Goal: Task Accomplishment & Management: Complete application form

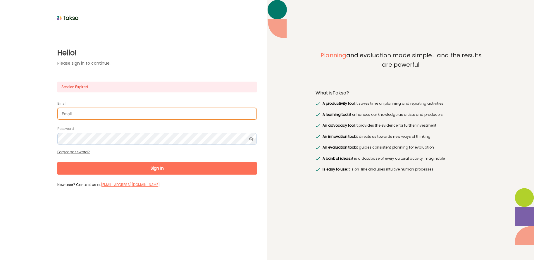
type input "[PERSON_NAME][EMAIL_ADDRESS][DOMAIN_NAME]"
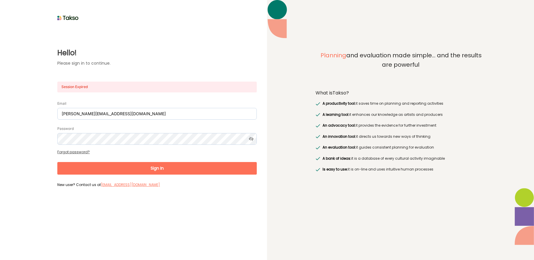
click at [160, 169] on button "Sign In" at bounding box center [157, 168] width 200 height 13
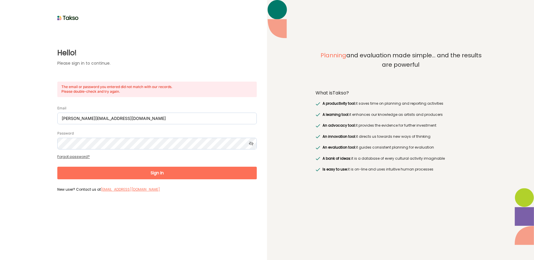
click at [145, 173] on button "Sign In" at bounding box center [157, 173] width 200 height 13
click at [51, 141] on div "Hello! Please sign in to continue. The email or password you entered did not ma…" at bounding box center [133, 108] width 247 height 172
click at [252, 143] on icon at bounding box center [251, 144] width 11 height 12
click at [148, 172] on button "Sign In" at bounding box center [157, 173] width 200 height 13
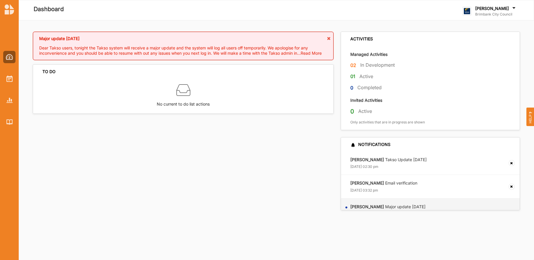
click at [373, 65] on label "In Development" at bounding box center [378, 65] width 35 height 6
click at [367, 65] on label "In Development" at bounding box center [378, 65] width 35 height 6
click at [366, 53] on label "Managed Activities" at bounding box center [369, 55] width 37 height 6
click at [8, 56] on img at bounding box center [9, 57] width 7 height 6
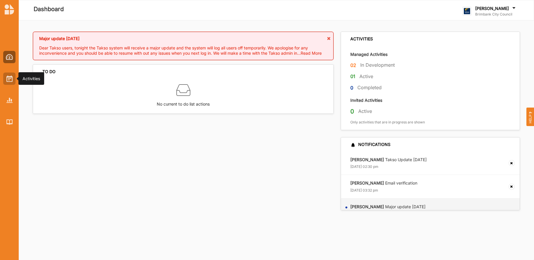
click at [11, 80] on img at bounding box center [9, 79] width 6 height 6
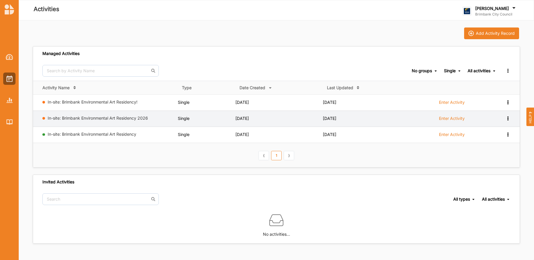
click at [508, 118] on icon at bounding box center [508, 118] width 5 height 4
click at [491, 159] on div "Remove" at bounding box center [493, 160] width 26 height 4
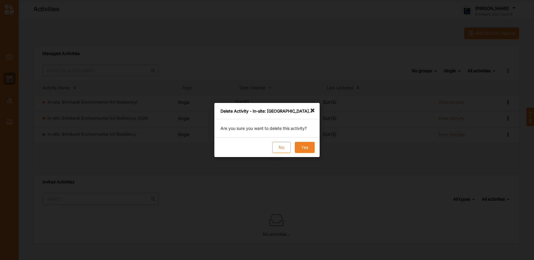
click at [304, 149] on button "Yes" at bounding box center [305, 147] width 20 height 11
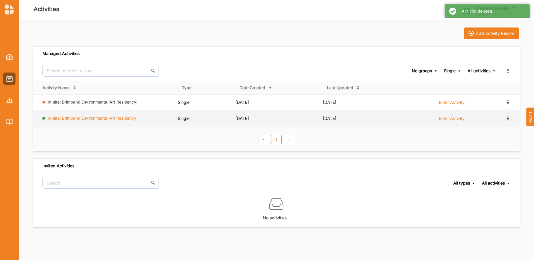
click at [99, 117] on link "In-site: Brimbank Environmental Art Residency" at bounding box center [92, 118] width 89 height 5
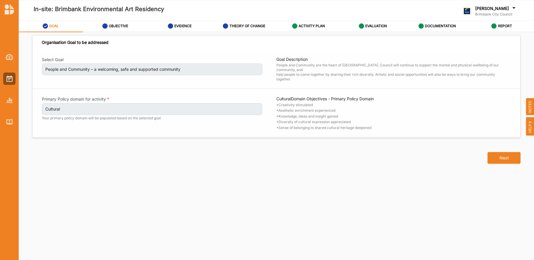
drag, startPoint x: 156, startPoint y: 56, endPoint x: 148, endPoint y: 55, distance: 8.2
click at [155, 56] on div "Select Goal People and Community – a welcoming, safe and supported community Go…" at bounding box center [276, 94] width 488 height 88
click at [9, 56] on img at bounding box center [9, 57] width 7 height 6
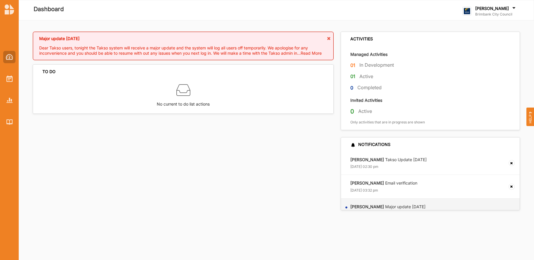
click at [9, 56] on img at bounding box center [9, 57] width 7 height 6
click at [10, 80] on img at bounding box center [9, 79] width 6 height 6
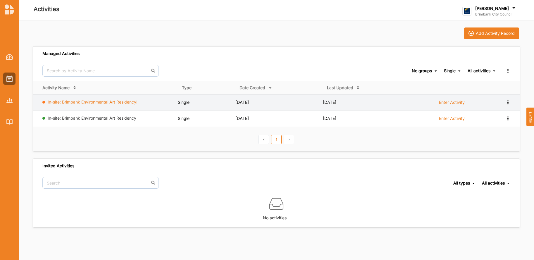
click at [95, 101] on link "In-site: Brimbank Environmental Art Residency!" at bounding box center [93, 102] width 90 height 5
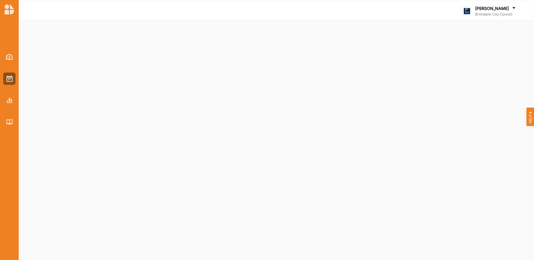
select select "5"
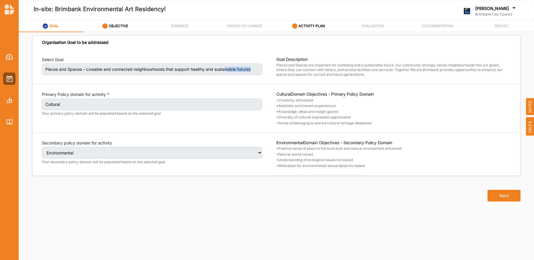
drag, startPoint x: 256, startPoint y: 69, endPoint x: 235, endPoint y: 69, distance: 20.8
click at [231, 68] on label "Places and Spaces – Liveable and connected neighbourhoods that support healthy …" at bounding box center [152, 70] width 221 height 12
click at [258, 71] on label "Places and Spaces – Liveable and connected neighbourhoods that support healthy …" at bounding box center [152, 70] width 221 height 12
drag, startPoint x: 231, startPoint y: 68, endPoint x: 49, endPoint y: 65, distance: 181.5
click at [45, 67] on label "Places and Spaces – Liveable and connected neighbourhoods that support healthy …" at bounding box center [152, 70] width 221 height 12
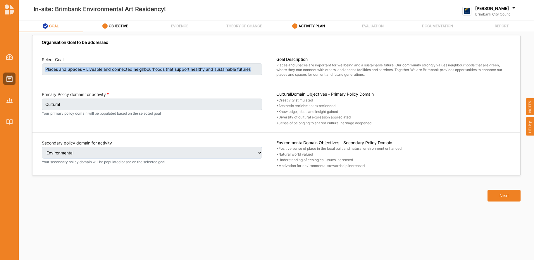
copy label "Places and Spaces – Liveable and connected neighbourhoods that support healthy …"
drag, startPoint x: 319, startPoint y: 71, endPoint x: 338, endPoint y: 73, distance: 18.8
click at [322, 71] on span "where they can connect with others, and access facilities and services. Togethe…" at bounding box center [390, 70] width 226 height 4
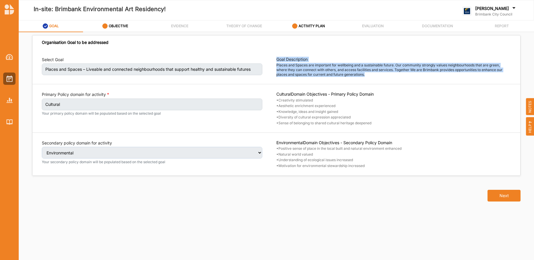
drag, startPoint x: 368, startPoint y: 75, endPoint x: 275, endPoint y: 61, distance: 93.8
click at [275, 61] on div "Select Goal Places and Spaces – Liveable and connected neighbourhoods that supp…" at bounding box center [276, 67] width 469 height 20
copy div "Places and Spaces – Liveable and connected neighbourhoods that support healthy …"
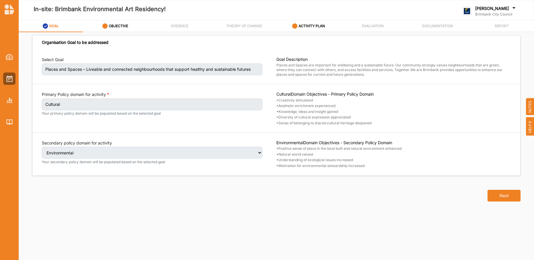
click at [111, 87] on div "Select Goal Places and Spaces – Liveable and connected neighbourhoods that supp…" at bounding box center [276, 113] width 488 height 126
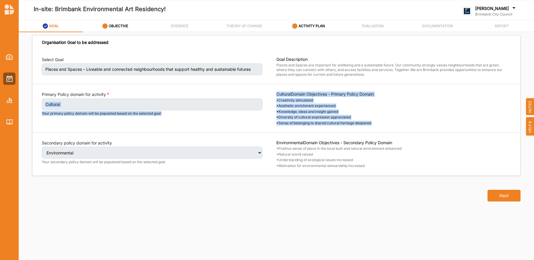
drag, startPoint x: 359, startPoint y: 122, endPoint x: 274, endPoint y: 92, distance: 89.7
click at [274, 92] on div "Primary Policy domain for activity Cultural Your primary policy domain will be …" at bounding box center [276, 109] width 469 height 34
copy div "Cultural Your primary policy domain will be populated based on the selected goa…"
drag, startPoint x: 102, startPoint y: 124, endPoint x: 236, endPoint y: 150, distance: 136.6
click at [103, 123] on div "Primary Policy domain for activity Cultural Your primary policy domain will be …" at bounding box center [159, 109] width 235 height 34
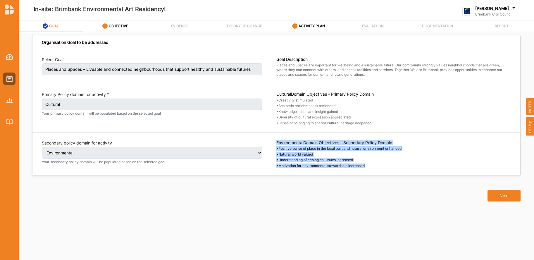
drag, startPoint x: 365, startPoint y: 163, endPoint x: 278, endPoint y: 144, distance: 89.1
click at [278, 144] on div "Environmental Domain Objectives - Secondary Policy Domain • Positive sense of p…" at bounding box center [394, 154] width 235 height 28
copy div "Environmental Domain Objectives - Secondary Policy Domain • Positive sense of p…"
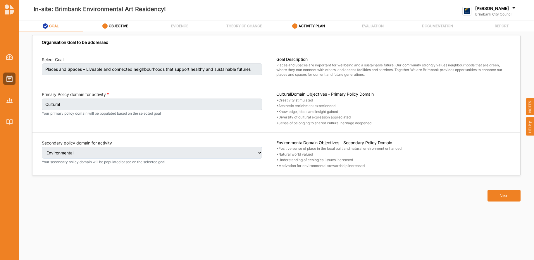
click at [71, 186] on div "Next" at bounding box center [277, 192] width 496 height 32
click at [499, 192] on button "Next" at bounding box center [504, 196] width 33 height 12
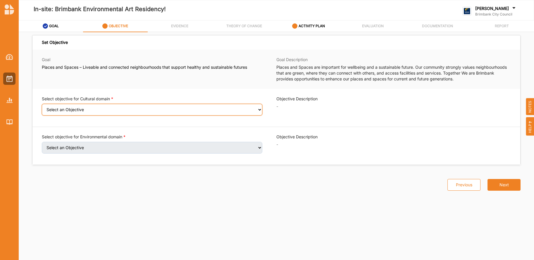
click at [259, 110] on select "Select an Objective Creativity stimulated Aesthetic enrichment experienced Know…" at bounding box center [152, 110] width 221 height 12
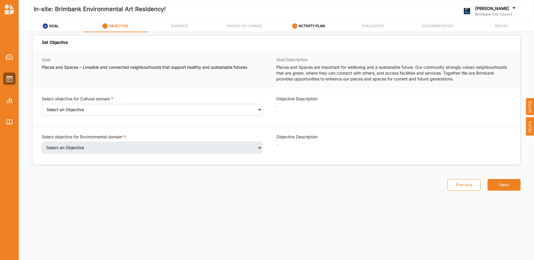
click at [64, 88] on div "Goal Places and Spaces – Liveable and connected neighbourhoods that support hea…" at bounding box center [276, 69] width 488 height 39
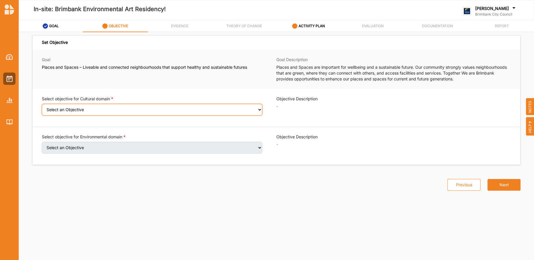
click at [259, 109] on select "Select an Objective Creativity stimulated Aesthetic enrichment experienced Know…" at bounding box center [152, 110] width 221 height 12
select select "3"
click at [42, 108] on select "Select an Objective Creativity stimulated Aesthetic enrichment experienced Know…" at bounding box center [152, 110] width 221 height 12
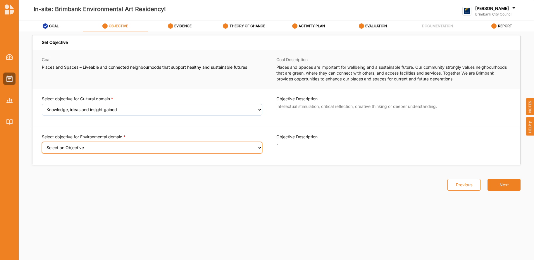
click at [260, 150] on select "Select an Objective Positive sense of place in the local built and natural envi…" at bounding box center [152, 148] width 221 height 12
select select "22"
click at [42, 146] on select "Select an Objective Positive sense of place in the local built and natural envi…" at bounding box center [152, 148] width 221 height 12
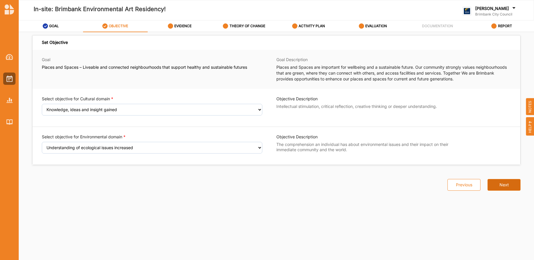
click at [504, 184] on button "Next" at bounding box center [504, 185] width 33 height 12
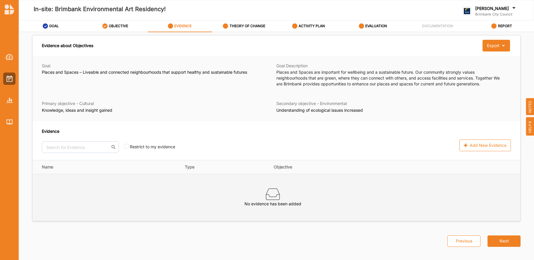
click at [69, 179] on div "No evidence has been added" at bounding box center [273, 197] width 462 height 38
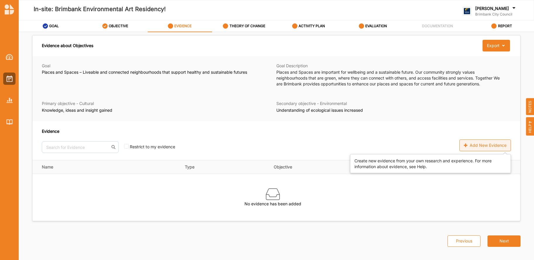
click at [472, 143] on div "Add New Evidence" at bounding box center [486, 146] width 52 height 12
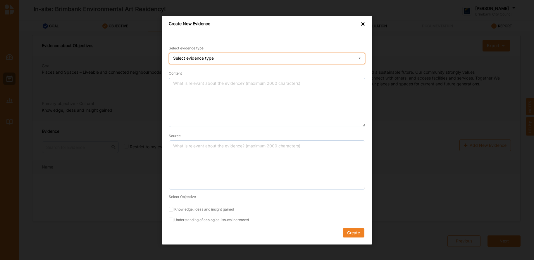
click at [244, 58] on div "Select evidence type Practice Knowledge Published Research Data" at bounding box center [267, 59] width 197 height 12
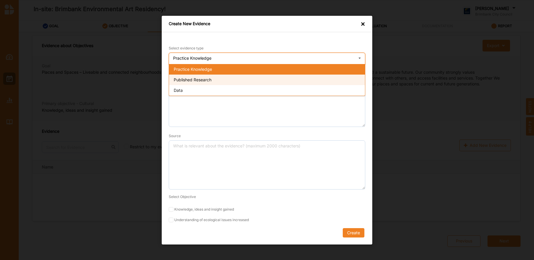
click at [236, 79] on div "Published Research" at bounding box center [267, 79] width 196 height 11
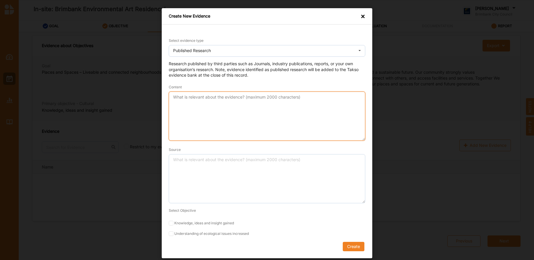
click at [211, 106] on textarea "Content" at bounding box center [267, 116] width 197 height 49
paste textarea "Artist Residencies and Community Empowerment This article discusses how artist …"
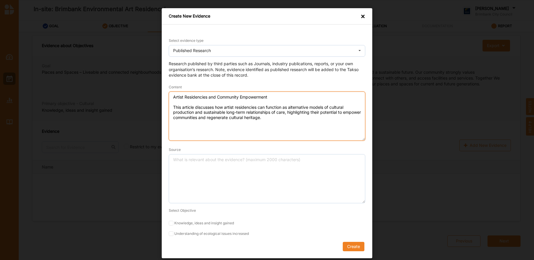
type textarea "Artist Residencies and Community Empowerment This article discusses how artist …"
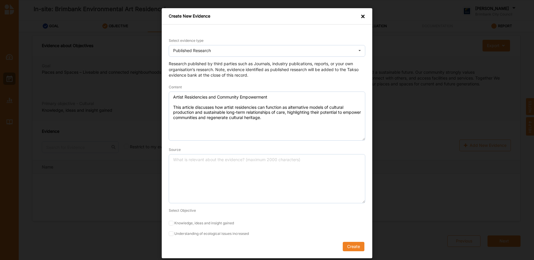
drag, startPoint x: 46, startPoint y: 191, endPoint x: 125, endPoint y: 149, distance: 89.6
click at [46, 191] on div "Create New Evidence × Select evidence type Published Research Practice Knowledg…" at bounding box center [267, 130] width 534 height 260
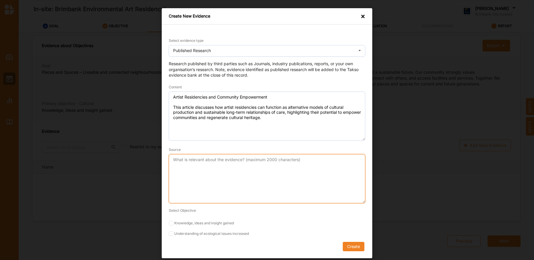
click at [195, 169] on textarea "Source" at bounding box center [267, 178] width 197 height 49
paste textarea "[PERSON_NAME]. "Conceptualising the Value of Artist Residencies: A Research Age…"
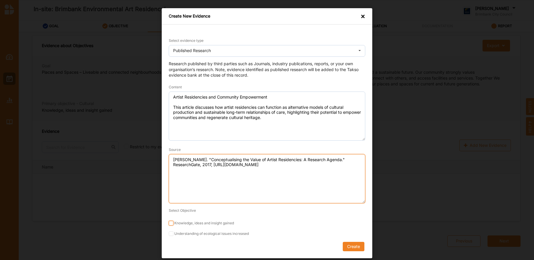
type textarea "[PERSON_NAME]. "Conceptualising the Value of Artist Residencies: A Research Age…"
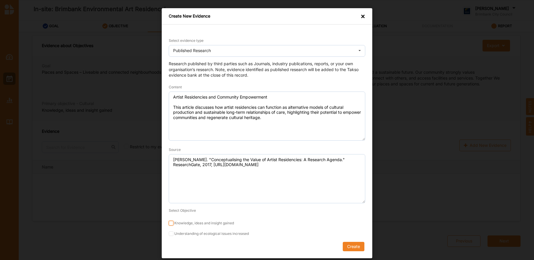
click at [171, 224] on input "Knowledge, ideas and insight gained" at bounding box center [171, 223] width 5 height 5
checkbox input "true"
click at [354, 248] on button "Create" at bounding box center [354, 246] width 22 height 9
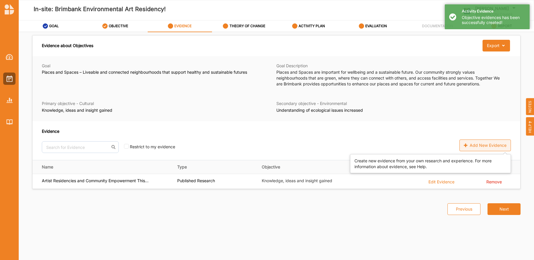
click at [489, 146] on div "Add New Evidence" at bounding box center [486, 146] width 52 height 12
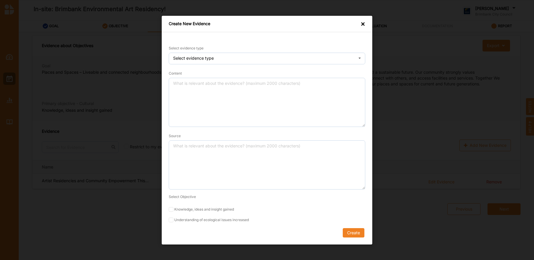
click at [73, 164] on div "Create New Evidence × Select evidence type Select evidence type Practice Knowle…" at bounding box center [267, 130] width 534 height 260
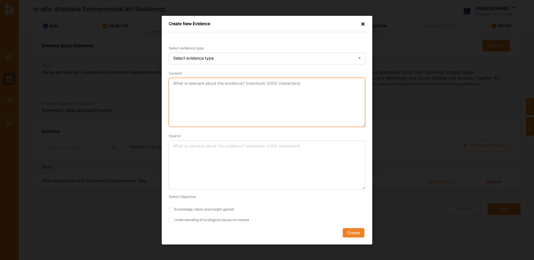
click at [208, 93] on textarea "Content" at bounding box center [267, 102] width 197 height 49
paste textarea "Artist Residencies and Community Engagement This article outlines how artist re…"
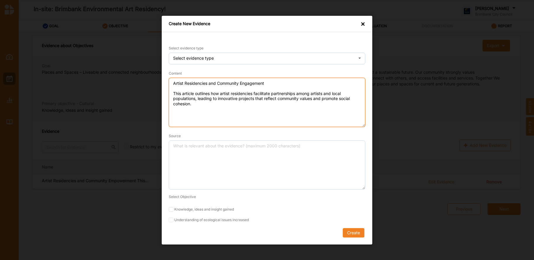
type textarea "Artist Residencies and Community Engagement This article outlines how artist re…"
click at [24, 65] on div "Create New Evidence × Select evidence type Select evidence type Practice Knowle…" at bounding box center [267, 130] width 534 height 260
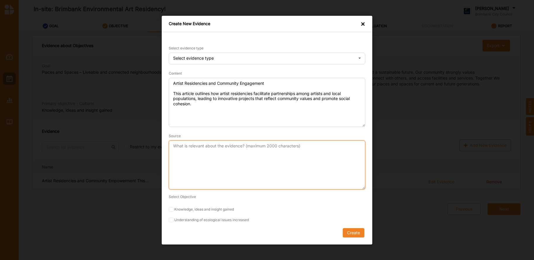
click at [215, 156] on textarea "Source" at bounding box center [267, 164] width 197 height 49
paste textarea "Purchas, Leonie. "Artist Residencies: Enhancing Cultural Collaboration & Commun…"
type textarea "Purchas, Leonie. "Artist Residencies: Enhancing Cultural Collaboration & Commun…"
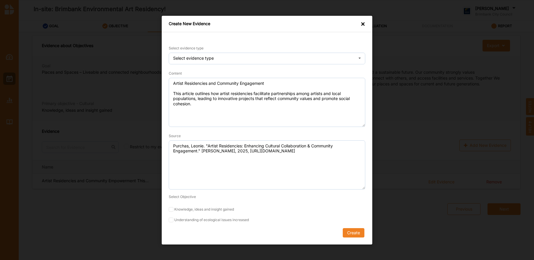
drag, startPoint x: 171, startPoint y: 210, endPoint x: 276, endPoint y: 224, distance: 106.0
click at [176, 208] on label "Knowledge, ideas and insight gained" at bounding box center [267, 209] width 197 height 5
click at [174, 208] on input "Knowledge, ideas and insight gained" at bounding box center [171, 209] width 5 height 5
checkbox input "true"
click at [357, 233] on button "Create" at bounding box center [354, 232] width 22 height 9
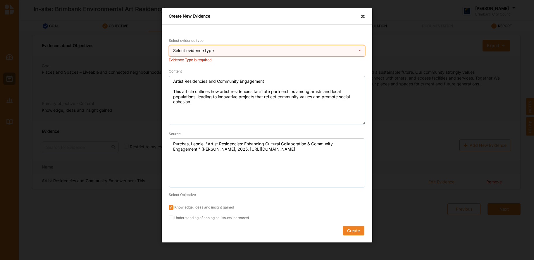
click at [240, 51] on div "Select evidence type Practice Knowledge Published Research Data" at bounding box center [267, 51] width 197 height 12
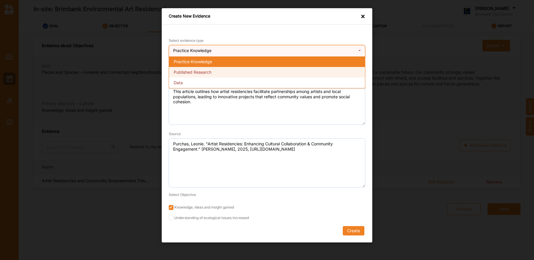
click at [236, 71] on div "Published Research" at bounding box center [267, 72] width 196 height 11
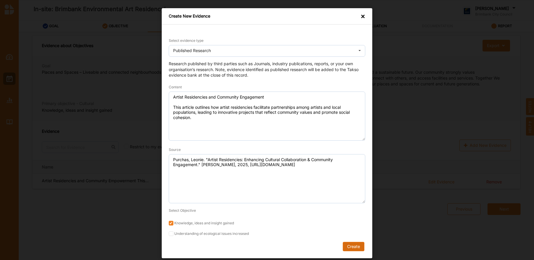
click at [356, 246] on button "Create" at bounding box center [354, 246] width 22 height 9
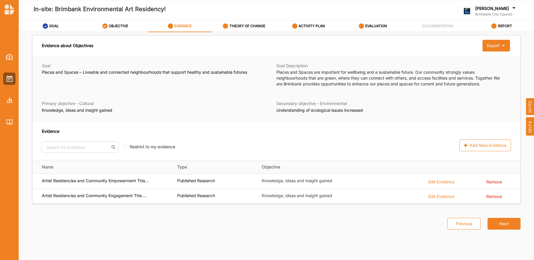
click at [47, 215] on div "Previous Next" at bounding box center [277, 220] width 496 height 32
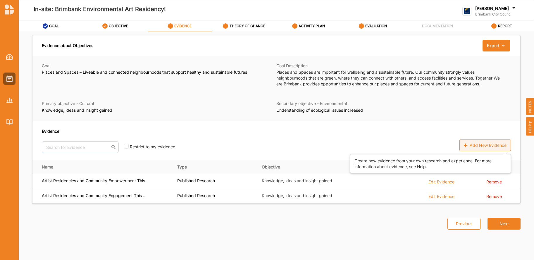
click at [476, 145] on div "Add New Evidence" at bounding box center [486, 146] width 52 height 12
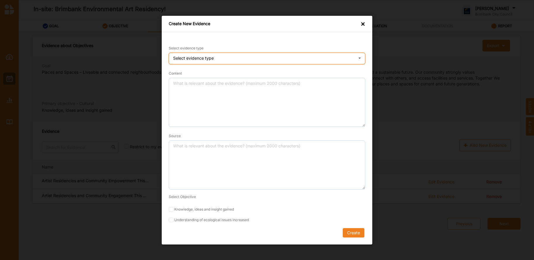
click at [197, 54] on div "Select evidence type Practice Knowledge Published Research Data" at bounding box center [267, 59] width 197 height 12
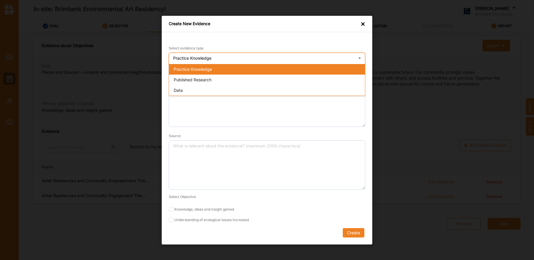
drag, startPoint x: 196, startPoint y: 78, endPoint x: 196, endPoint y: 90, distance: 12.0
click at [196, 79] on span "Published Research" at bounding box center [193, 79] width 38 height 5
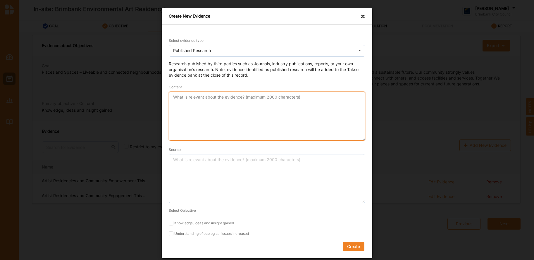
click at [196, 99] on textarea "Content" at bounding box center [267, 116] width 197 height 49
paste textarea "Arts-Based Engagement and Community Wellbeing This study examines a three-year …"
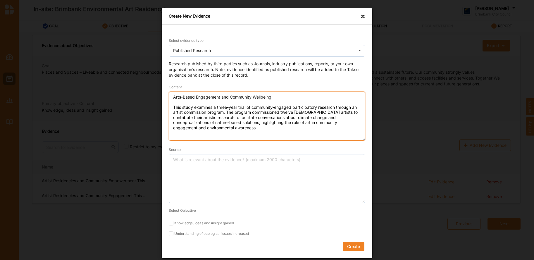
type textarea "Arts-Based Engagement and Community Wellbeing This study examines a three-year …"
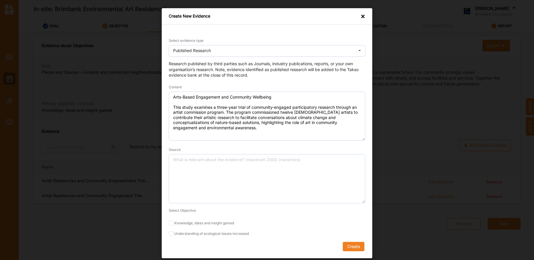
click at [87, 128] on div "Create New Evidence × Select evidence type Published Research Practice Knowledg…" at bounding box center [267, 130] width 534 height 260
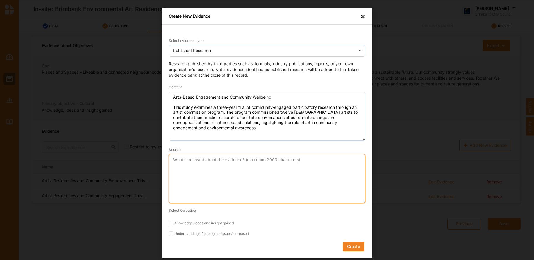
click at [189, 170] on textarea "Source" at bounding box center [267, 178] width 197 height 49
paste textarea "[PERSON_NAME], et al. "Commissioning Community-Based Art Projects to Support En…"
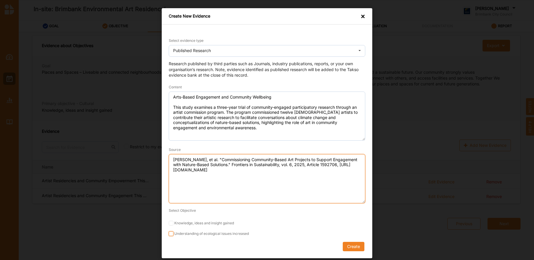
type textarea "[PERSON_NAME], et al. "Commissioning Community-Based Art Projects to Support En…"
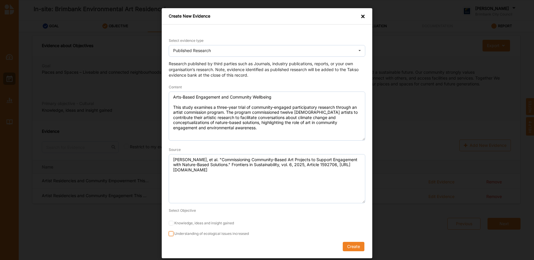
click at [172, 234] on input "Understanding of ecological issues increased" at bounding box center [171, 234] width 5 height 5
checkbox input "true"
click at [352, 247] on button "Create" at bounding box center [354, 246] width 22 height 9
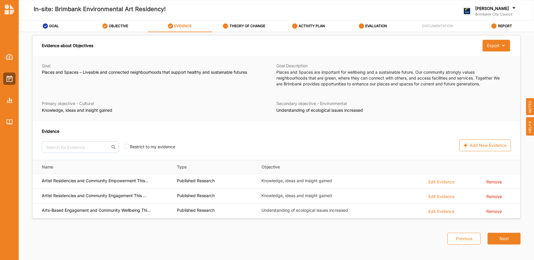
click at [70, 227] on div "Previous Next" at bounding box center [277, 235] width 496 height 32
click at [480, 150] on div "Add New Evidence" at bounding box center [486, 146] width 52 height 12
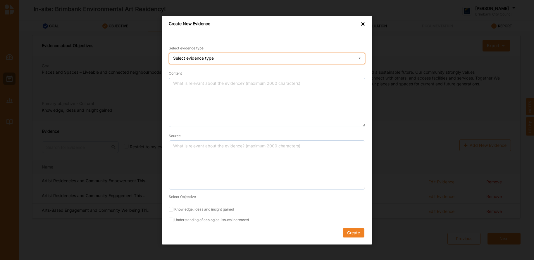
click at [250, 55] on div "Select evidence type Practice Knowledge Published Research Data" at bounding box center [267, 59] width 197 height 12
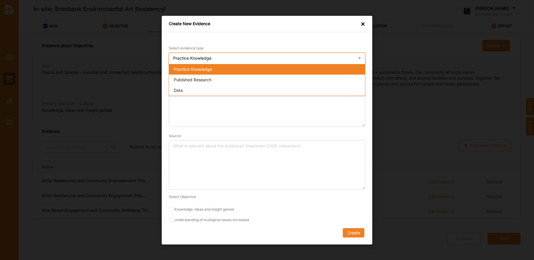
drag, startPoint x: 238, startPoint y: 79, endPoint x: 231, endPoint y: 85, distance: 9.6
click at [238, 80] on div "Published Research" at bounding box center [267, 79] width 196 height 11
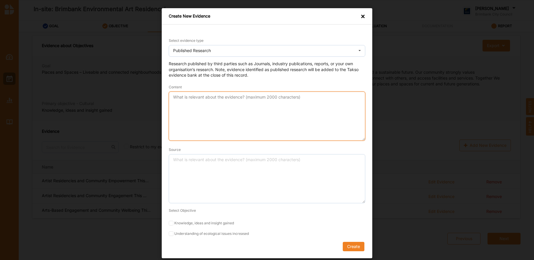
click at [223, 99] on textarea "Content" at bounding box center [267, 116] width 197 height 49
paste textarea "Nature-Based Art Programs and Community Connection The NaturePLACE Collaborativ…"
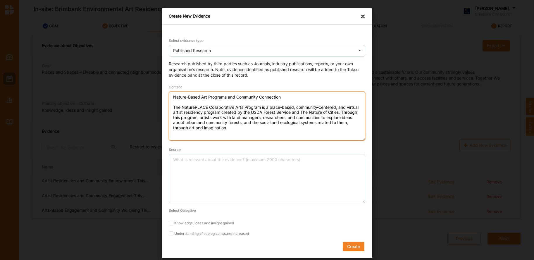
type textarea "Nature-Based Art Programs and Community Connection The NaturePLACE Collaborativ…"
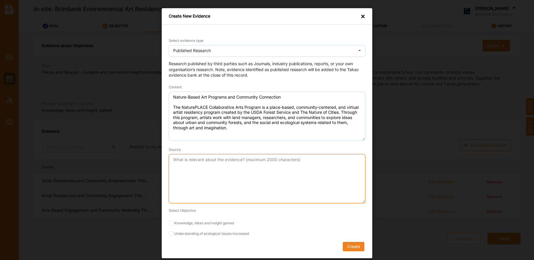
click at [216, 172] on textarea "Source" at bounding box center [267, 178] width 197 height 49
paste textarea ""NaturePLACE Collaborative Arts Program." USDA Forest Service, 2025, [URL][DOMA…"
type textarea ""NaturePLACE Collaborative Arts Program." USDA Forest Service, 2025, [URL][DOMA…"
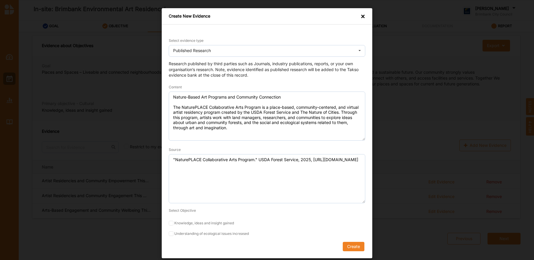
drag, startPoint x: 170, startPoint y: 234, endPoint x: 282, endPoint y: 231, distance: 111.8
click at [176, 234] on label "Understanding of ecological issues increased" at bounding box center [267, 234] width 197 height 5
click at [174, 234] on input "Understanding of ecological issues increased" at bounding box center [171, 234] width 5 height 5
checkbox input "true"
click at [355, 245] on button "Create" at bounding box center [354, 246] width 22 height 9
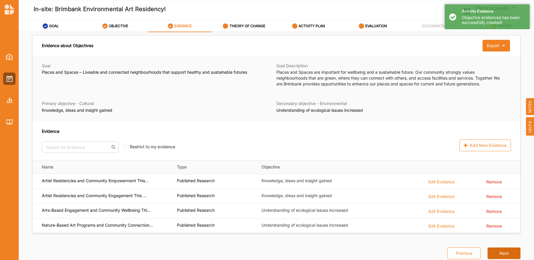
click at [504, 256] on button "Next" at bounding box center [504, 254] width 33 height 12
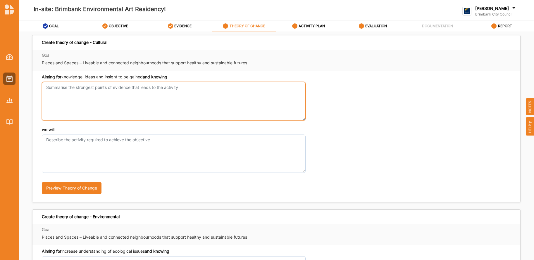
click at [105, 101] on textarea "Aiming for knowledge, ideas and insight to be gained and knowing" at bounding box center [174, 101] width 264 height 38
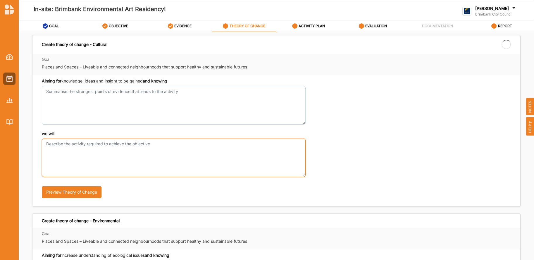
click at [59, 142] on textarea "we will" at bounding box center [174, 158] width 264 height 38
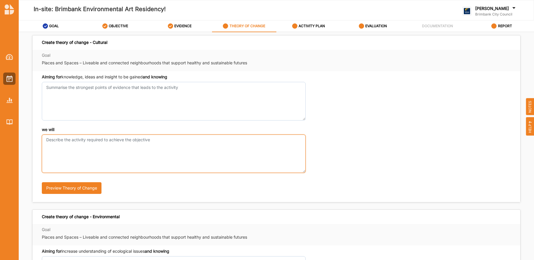
paste textarea "The residency activity involves the selected artist/s engaging with [PERSON_NAM…"
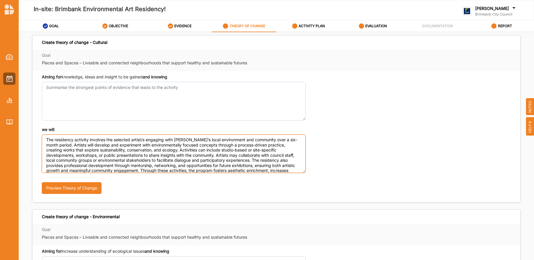
scroll to position [11, 0]
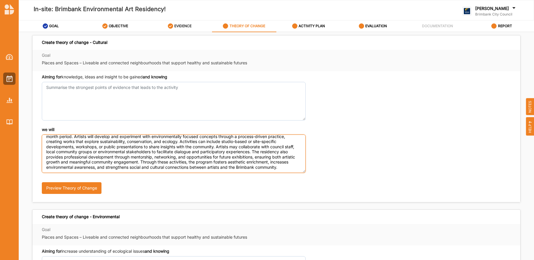
type textarea "The residency activity involves the selected artist/s engaging with [PERSON_NAM…"
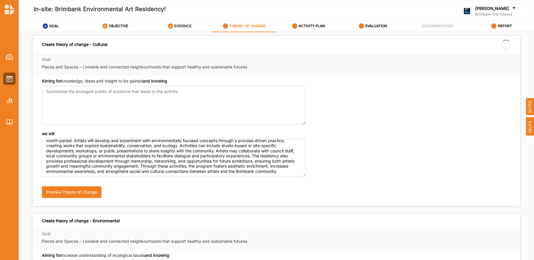
click at [185, 25] on label "EVIDENCE" at bounding box center [182, 26] width 17 height 5
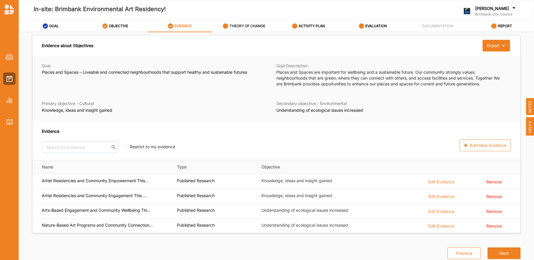
click at [248, 28] on label "THEORY OF CHANGE" at bounding box center [248, 26] width 36 height 5
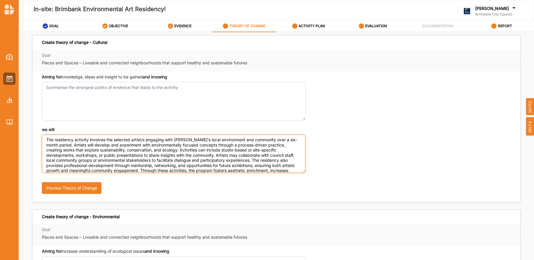
scroll to position [13, 0]
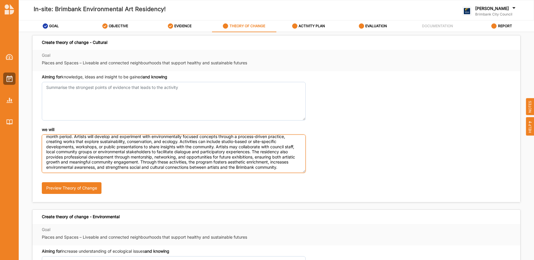
drag, startPoint x: 80, startPoint y: 146, endPoint x: 240, endPoint y: 186, distance: 164.8
click at [240, 186] on div "we will The residency activity involves the selected artist/s engaging with [PE…" at bounding box center [276, 163] width 469 height 73
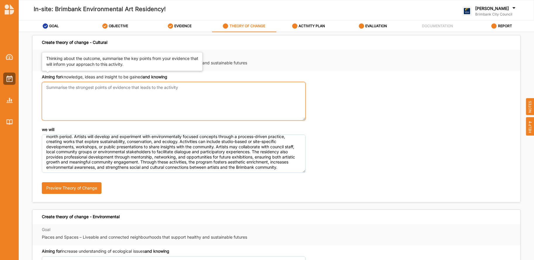
drag, startPoint x: 151, startPoint y: 85, endPoint x: 49, endPoint y: 76, distance: 102.3
click at [49, 76] on div "Aiming for knowledge, ideas and insight to be gained and knowing" at bounding box center [174, 97] width 264 height 46
drag, startPoint x: 157, startPoint y: 85, endPoint x: 56, endPoint y: 83, distance: 101.6
click at [52, 79] on div "Aiming for knowledge, ideas and insight to be gained and knowing" at bounding box center [174, 97] width 264 height 46
drag, startPoint x: 182, startPoint y: 89, endPoint x: 123, endPoint y: 78, distance: 59.9
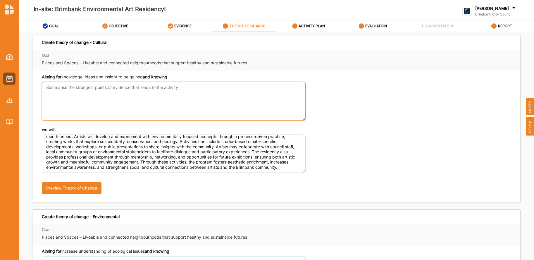
click at [54, 82] on div "Aiming for knowledge, ideas and insight to be gained and knowing" at bounding box center [174, 97] width 264 height 46
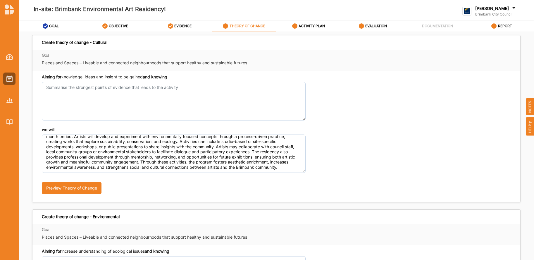
click at [176, 76] on div "Aiming for knowledge, ideas and insight to be gained and knowing we will Previe…" at bounding box center [276, 136] width 488 height 131
drag, startPoint x: 147, startPoint y: 74, endPoint x: 41, endPoint y: 44, distance: 110.8
click at [41, 44] on div "Create theory of change - Cultural Goal Places and Spaces – Liveable and connec…" at bounding box center [276, 118] width 489 height 167
copy div "Create theory of change - Cultural Goal Places and Spaces – Liveable and connec…"
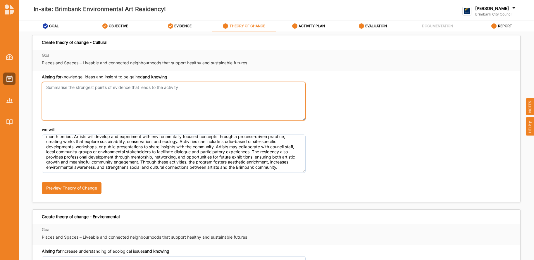
drag, startPoint x: 178, startPoint y: 87, endPoint x: 83, endPoint y: 90, distance: 95.5
click at [89, 88] on textarea "Aiming for knowledge, ideas and insight to be gained and knowing" at bounding box center [174, 101] width 264 height 38
drag, startPoint x: 49, startPoint y: 88, endPoint x: 179, endPoint y: 91, distance: 129.1
click at [181, 92] on textarea "Aiming for knowledge, ideas and insight to be gained and knowing" at bounding box center [174, 101] width 264 height 38
click at [138, 120] on textarea "Aiming for knowledge, ideas and insight to be gained and knowing" at bounding box center [174, 101] width 264 height 38
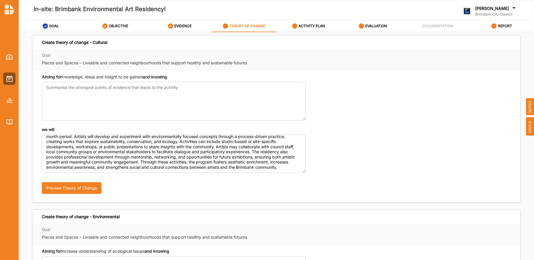
drag, startPoint x: 88, startPoint y: 126, endPoint x: 119, endPoint y: 109, distance: 35.4
click at [89, 125] on div "Aiming for knowledge, ideas and insight to be gained and knowing we will Previe…" at bounding box center [276, 136] width 488 height 131
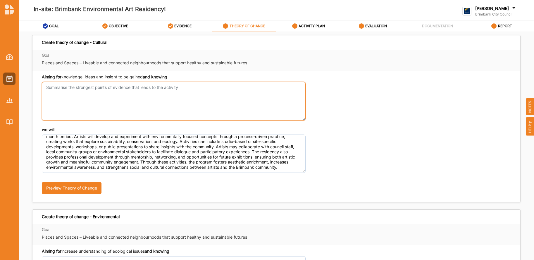
click at [61, 91] on textarea "Aiming for knowledge, ideas and insight to be gained and knowing" at bounding box center [174, 101] width 264 height 38
paste textarea "Evidence from the research and Brimbank Councils Climate Emergency Plan indicat…"
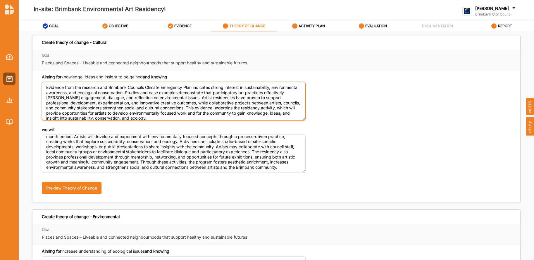
scroll to position [1, 0]
type textarea "Evidence from the research and Brimbank Councils Climate Emergency Plan indicat…"
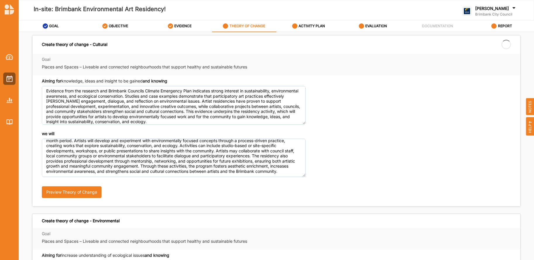
drag, startPoint x: 20, startPoint y: 142, endPoint x: 56, endPoint y: 60, distance: 88.9
click at [24, 140] on div "Create theory of change - Cultural Goal Places and Spaces – Liveable and connec…" at bounding box center [277, 148] width 516 height 232
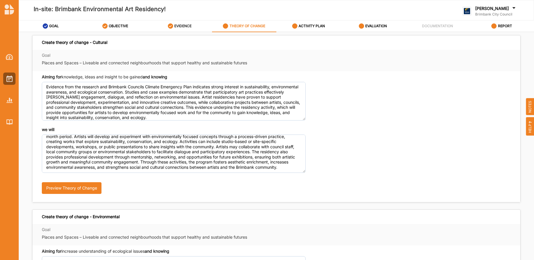
click at [190, 27] on label "EVIDENCE" at bounding box center [182, 26] width 17 height 5
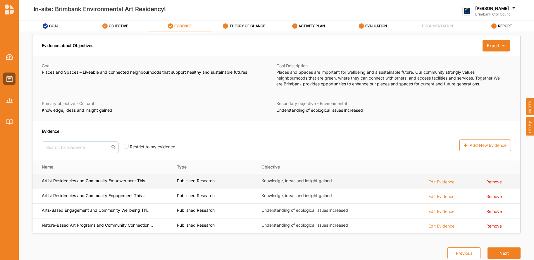
click at [131, 180] on label "Artist Residencies and Community Empowerment This..." at bounding box center [95, 180] width 107 height 5
click at [153, 179] on div "Artist Residencies and Community Empowerment This..." at bounding box center [105, 181] width 127 height 6
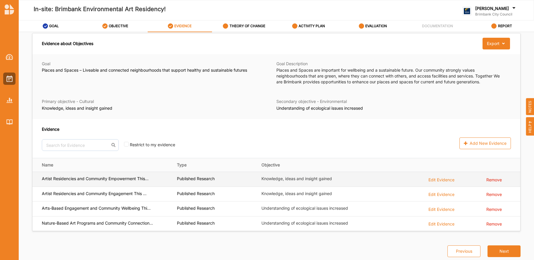
click at [436, 179] on div "Edit Evidence" at bounding box center [442, 179] width 26 height 6
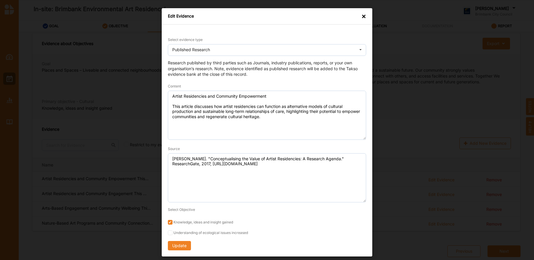
click at [363, 16] on div "×" at bounding box center [364, 16] width 5 height 6
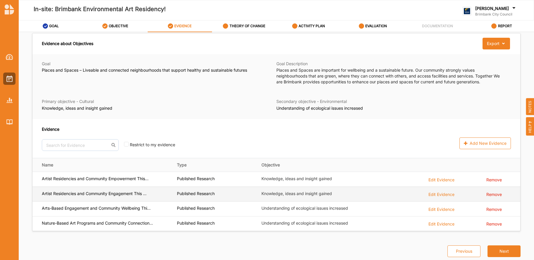
click at [439, 194] on div "Edit Evidence" at bounding box center [442, 194] width 26 height 6
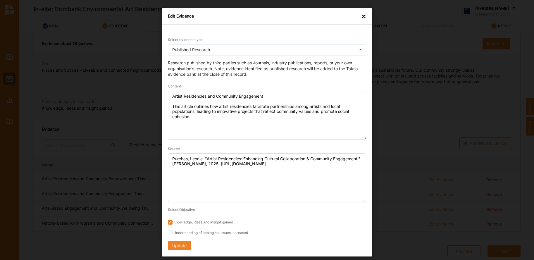
click at [364, 16] on div "×" at bounding box center [364, 16] width 5 height 6
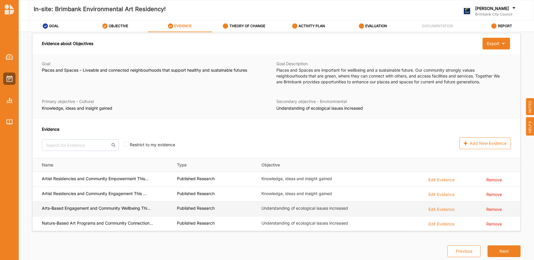
click at [438, 209] on div "Edit Evidence" at bounding box center [442, 209] width 26 height 6
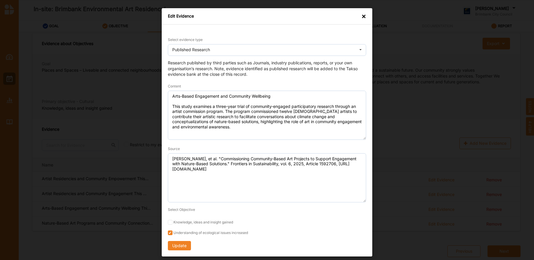
click at [363, 15] on div "×" at bounding box center [364, 16] width 5 height 6
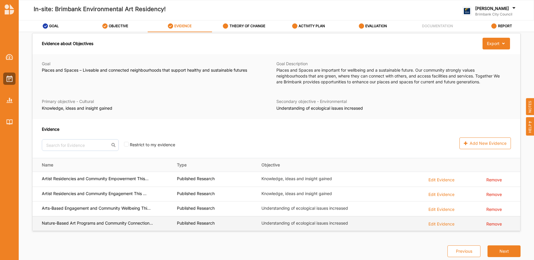
drag, startPoint x: 136, startPoint y: 224, endPoint x: 140, endPoint y: 224, distance: 4.1
click at [137, 224] on label "Nature-Based Art Programs and Community Connection..." at bounding box center [97, 223] width 111 height 5
click at [439, 224] on div "Edit Evidence" at bounding box center [442, 224] width 26 height 6
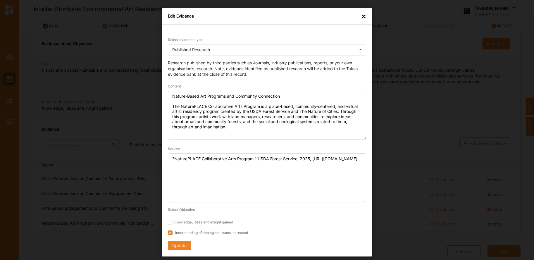
click at [365, 18] on div "×" at bounding box center [364, 16] width 5 height 6
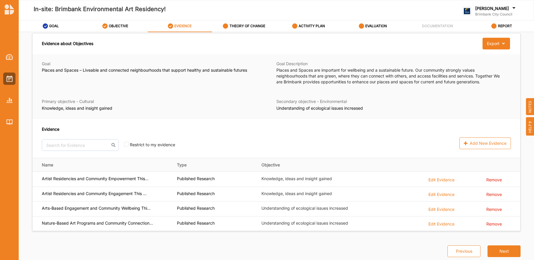
drag, startPoint x: 23, startPoint y: 114, endPoint x: 30, endPoint y: 114, distance: 7.3
click at [25, 114] on div "Evidence about Objectives Export Download Evidence Goal Places and Spaces – Liv…" at bounding box center [277, 148] width 516 height 232
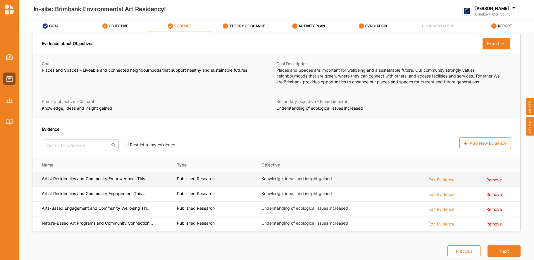
click at [439, 179] on div "Edit Evidence" at bounding box center [442, 179] width 26 height 6
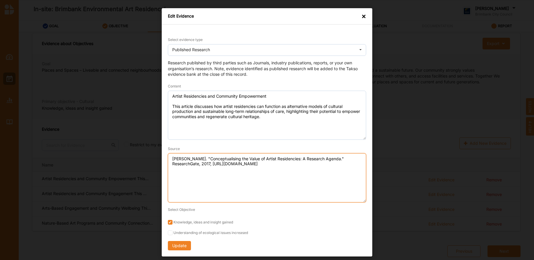
drag, startPoint x: 188, startPoint y: 172, endPoint x: 170, endPoint y: 160, distance: 22.0
click at [170, 160] on textarea "[PERSON_NAME]. "Conceptualising the Value of Artist Residencies: A Research Age…" at bounding box center [267, 177] width 198 height 49
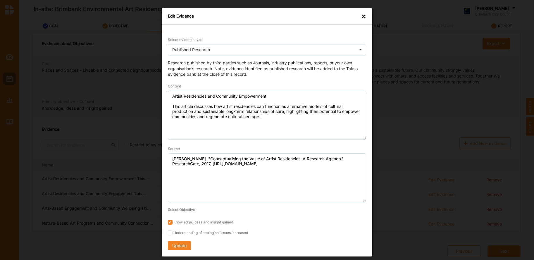
click at [23, 100] on div "Edit Evidence × Select evidence type Published Research Practice Knowledge Publ…" at bounding box center [267, 130] width 534 height 260
drag, startPoint x: 365, startPoint y: 16, endPoint x: 334, endPoint y: 5, distance: 32.8
click at [365, 16] on div "×" at bounding box center [364, 16] width 5 height 6
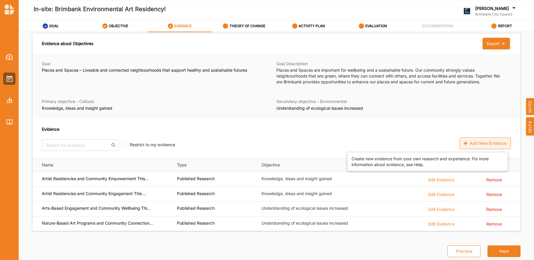
click at [481, 143] on div "Add New Evidence" at bounding box center [486, 144] width 52 height 12
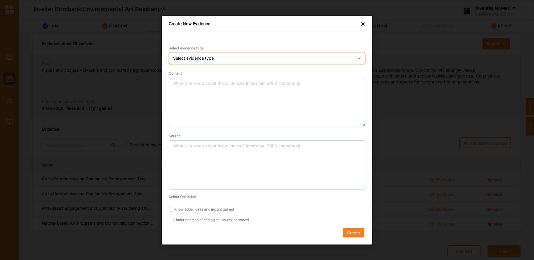
click at [253, 62] on div "Select evidence type Practice Knowledge Published Research Data" at bounding box center [267, 59] width 197 height 12
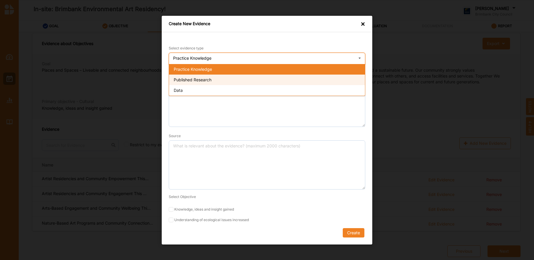
click at [241, 83] on div "Published Research" at bounding box center [267, 79] width 196 height 11
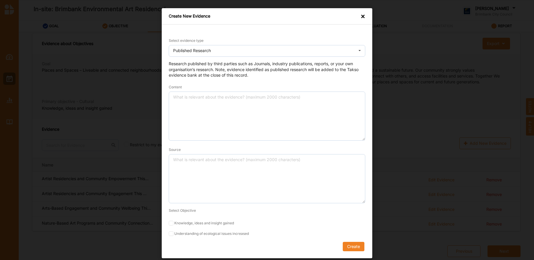
click at [31, 95] on div "Create New Evidence × Select evidence type Published Research Practice Knowledg…" at bounding box center [267, 130] width 534 height 260
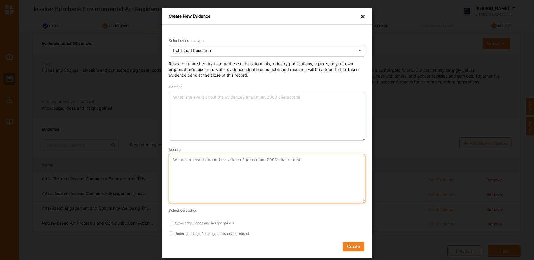
click at [178, 158] on textarea "Source" at bounding box center [267, 178] width 197 height 49
paste textarea "[PERSON_NAME]. "Conceptualising the Value of Artist Residencies: A Research Age…"
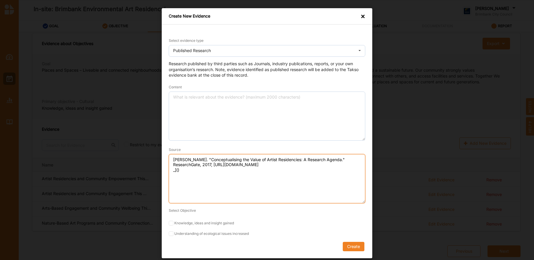
type textarea "[PERSON_NAME]. "Conceptualising the Value of Artist Residencies: A Research Age…"
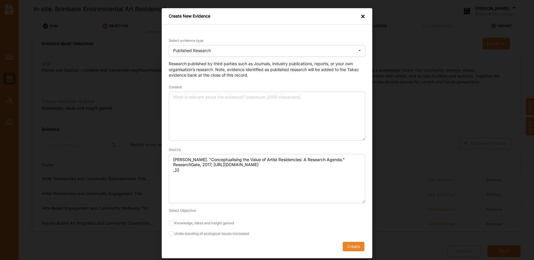
click at [35, 96] on div "Create New Evidence × Select evidence type Published Research Practice Knowledg…" at bounding box center [267, 130] width 534 height 260
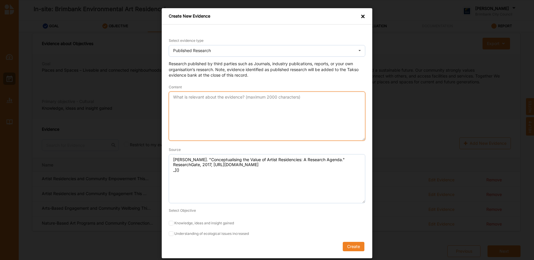
click at [180, 104] on textarea "Content" at bounding box center [267, 116] width 197 height 49
paste textarea "This study analyzes literature across social psychology and participatory arts …"
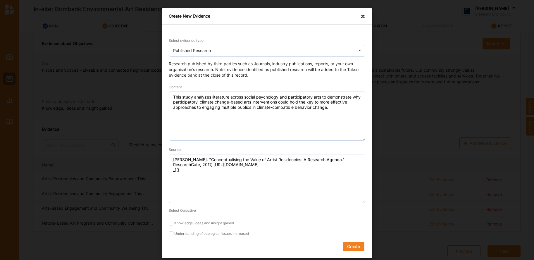
drag, startPoint x: 30, startPoint y: 92, endPoint x: 65, endPoint y: 93, distance: 35.1
click at [34, 92] on div "Create New Evidence × Select evidence type Published Research Practice Knowledg…" at bounding box center [267, 130] width 534 height 260
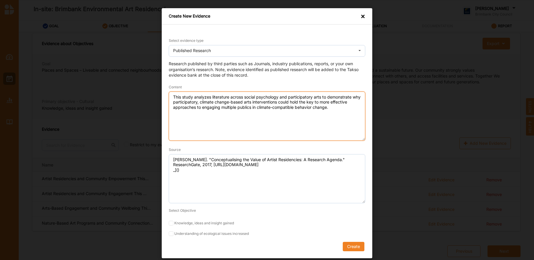
click at [173, 97] on textarea "This study analyzes literature across social psychology and participatory arts …" at bounding box center [267, 116] width 197 height 49
paste textarea "Participatory Art Practices and Environmental Engagement"
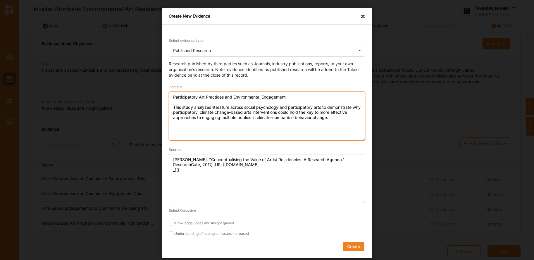
type textarea "Participatory Art Practices and Environmental Engagement This study analyzes li…"
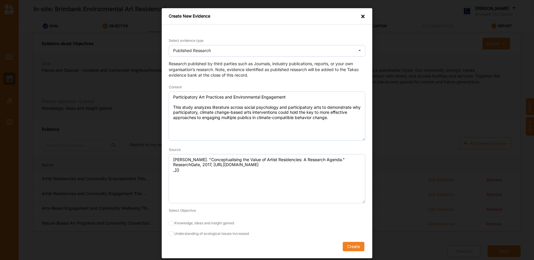
click at [29, 45] on div "Create New Evidence × Select evidence type Published Research Practice Knowledg…" at bounding box center [267, 130] width 534 height 260
click at [354, 248] on button "Create" at bounding box center [354, 246] width 22 height 9
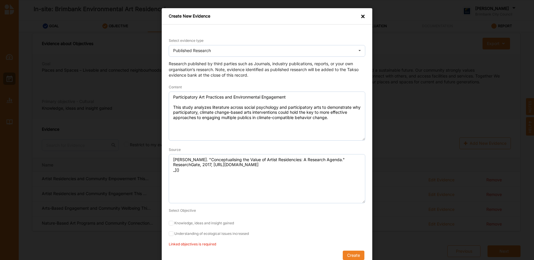
drag, startPoint x: 169, startPoint y: 234, endPoint x: 265, endPoint y: 245, distance: 96.3
click at [178, 234] on label "Understanding of ecological issues increased" at bounding box center [267, 234] width 197 height 5
click at [174, 234] on input "Understanding of ecological issues increased" at bounding box center [171, 234] width 5 height 5
checkbox input "true"
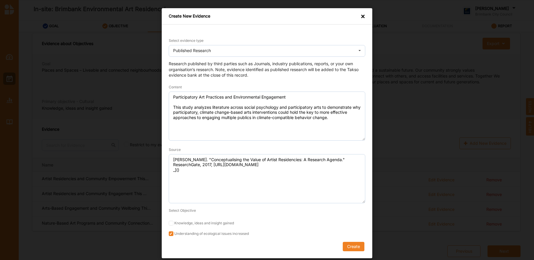
drag, startPoint x: 172, startPoint y: 223, endPoint x: 183, endPoint y: 227, distance: 12.2
click at [172, 223] on input "Knowledge, ideas and insight gained" at bounding box center [171, 223] width 5 height 5
checkbox input "true"
click at [356, 246] on button "Create" at bounding box center [354, 246] width 22 height 9
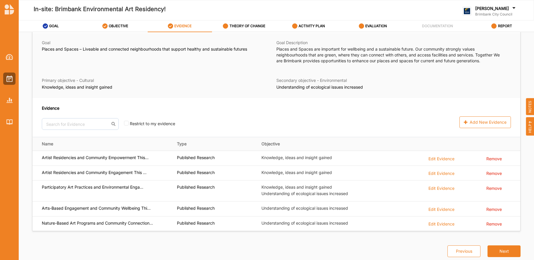
scroll to position [23, 0]
click at [251, 26] on label "THEORY OF CHANGE" at bounding box center [248, 26] width 36 height 5
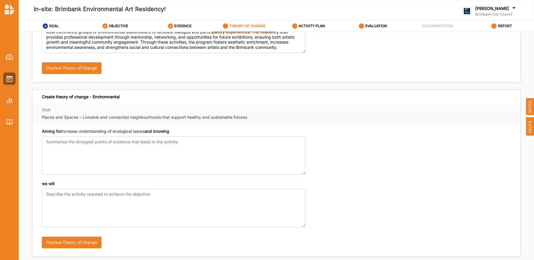
scroll to position [120, 0]
drag, startPoint x: 178, startPoint y: 131, endPoint x: 40, endPoint y: 97, distance: 142.0
click at [40, 97] on div "Create theory of change - Environmental Goal Places and Spaces – Liveable and c…" at bounding box center [276, 173] width 489 height 167
copy div "Create theory of change - Environmental Goal Places and Spaces – Liveable and c…"
drag, startPoint x: 25, startPoint y: 136, endPoint x: 29, endPoint y: 136, distance: 4.7
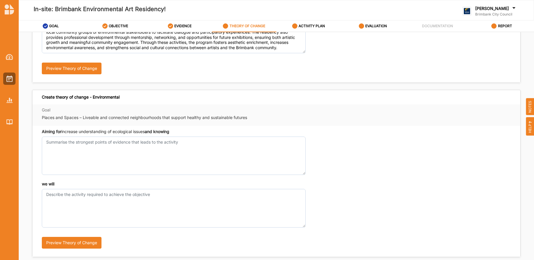
click at [25, 136] on div "Create theory of change - Cultural Goal Places and Spaces – Liveable and connec…" at bounding box center [277, 148] width 516 height 232
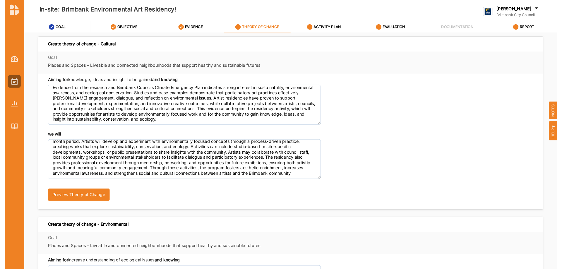
scroll to position [0, 0]
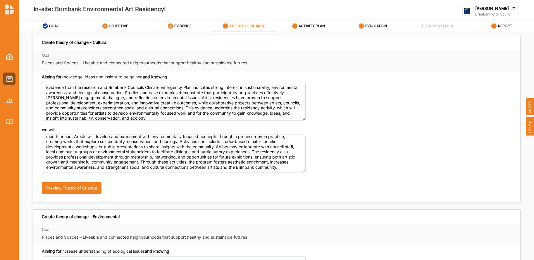
drag, startPoint x: 23, startPoint y: 124, endPoint x: 40, endPoint y: 119, distance: 17.7
click at [24, 124] on div "Create theory of change - Cultural Goal Places and Spaces – Liveable and connec…" at bounding box center [277, 148] width 516 height 232
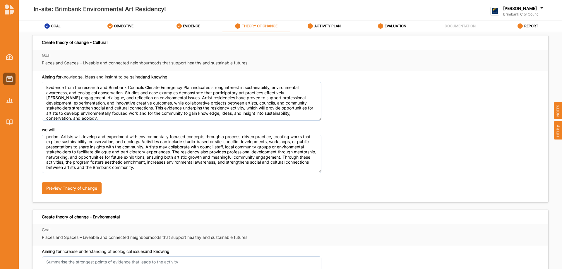
drag, startPoint x: 162, startPoint y: 77, endPoint x: 42, endPoint y: 56, distance: 121.2
click at [42, 56] on form "Goal Places and Spaces – Liveable and connected neighbourhoods that support hea…" at bounding box center [290, 126] width 516 height 152
copy form "Goal Places and Spaces – Liveable and connected neighbourhoods that support hea…"
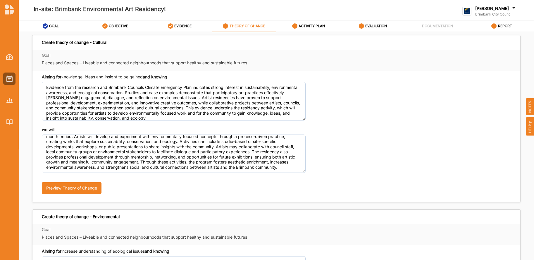
scroll to position [13, 0]
click at [29, 143] on div "Create theory of change - Cultural Goal Places and Spaces – Liveable and connec…" at bounding box center [277, 206] width 496 height 342
click at [33, 150] on div "Aiming for knowledge, ideas and insight to be gained and knowing Evidence from …" at bounding box center [276, 136] width 488 height 131
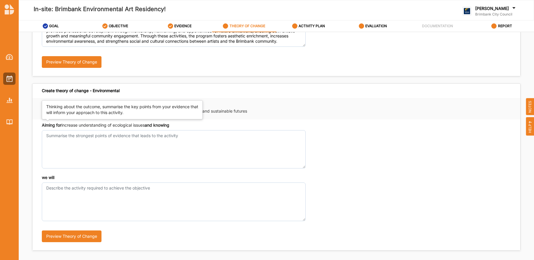
scroll to position [126, 0]
drag, startPoint x: 179, startPoint y: 125, endPoint x: 42, endPoint y: 93, distance: 140.3
click at [42, 93] on div "Create theory of change - Environmental Goal Places and Spaces – Liveable and c…" at bounding box center [276, 166] width 489 height 167
copy div "Create theory of change - Environmental Goal Places and Spaces – Liveable and c…"
click at [33, 136] on div "Aiming for increase understanding of ecological issues and knowing we will Prev…" at bounding box center [276, 184] width 488 height 131
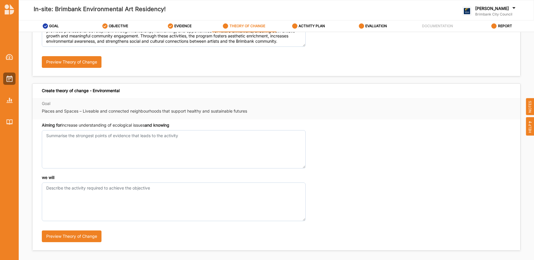
click at [101, 88] on div "Create theory of change - Environmental" at bounding box center [276, 91] width 488 height 14
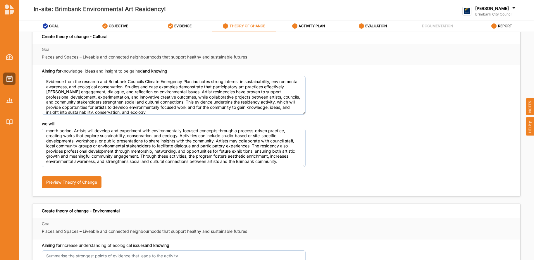
scroll to position [6, 0]
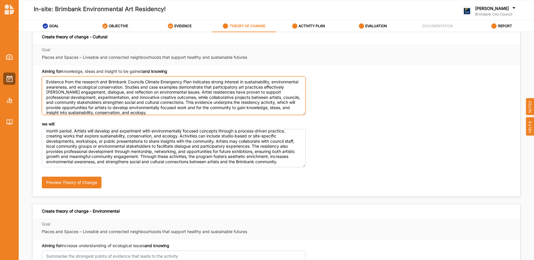
click at [202, 113] on textarea "Evidence from the research and Brimbank Councils Climate Emergency Plan indicat…" at bounding box center [174, 95] width 264 height 38
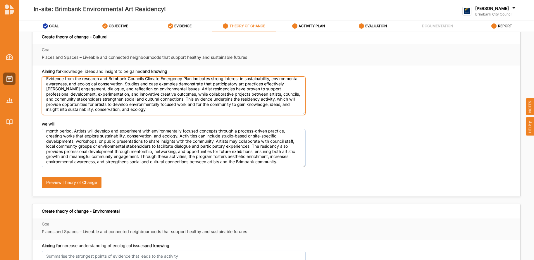
scroll to position [0, 0]
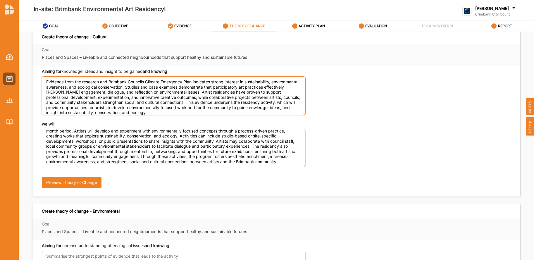
drag, startPoint x: 197, startPoint y: 111, endPoint x: 42, endPoint y: 75, distance: 158.9
click at [42, 76] on div "Aiming for knowledge, ideas and insight to be gained and knowing Evidence from …" at bounding box center [276, 131] width 488 height 131
paste textarea "Research and Brimbank City Council’s cultural programs show strong community en…"
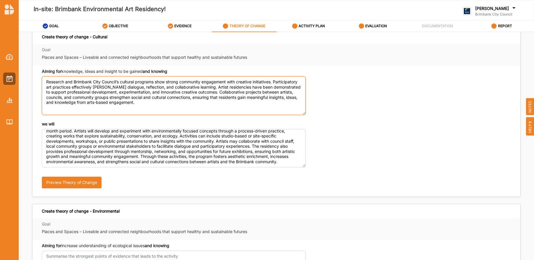
drag, startPoint x: 70, startPoint y: 87, endPoint x: 47, endPoint y: 87, distance: 23.4
click at [47, 87] on textarea "Research and Brimbank City Council’s cultural programs show strong community en…" at bounding box center [174, 95] width 264 height 38
drag, startPoint x: 104, startPoint y: 88, endPoint x: 86, endPoint y: 88, distance: 17.9
click at [86, 88] on textarea "Research and Brimbank City Council’s cultural programs show strong community en…" at bounding box center [174, 95] width 264 height 38
drag, startPoint x: 106, startPoint y: 88, endPoint x: 86, endPoint y: 89, distance: 19.9
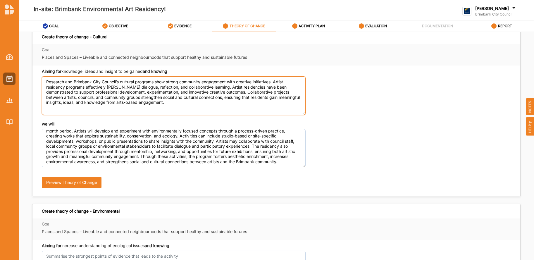
click at [86, 89] on textarea "Research and Brimbank City Council’s cultural programs show strong community en…" at bounding box center [174, 95] width 264 height 38
click at [137, 87] on textarea "Research and Brimbank City Council’s cultural programs show strong community en…" at bounding box center [174, 95] width 264 height 38
click at [138, 88] on textarea "Research and Brimbank City Council’s cultural programs show strong community en…" at bounding box center [174, 95] width 264 height 38
drag, startPoint x: 187, startPoint y: 88, endPoint x: 147, endPoint y: 87, distance: 40.4
click at [147, 87] on textarea "Research and Brimbank City Council’s cultural programs show strong community en…" at bounding box center [174, 95] width 264 height 38
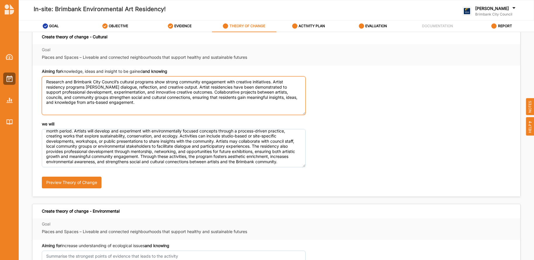
click at [172, 108] on textarea "Research and Brimbank City Council’s cultural programs show strong community en…" at bounding box center [174, 95] width 264 height 38
drag, startPoint x: 175, startPoint y: 88, endPoint x: 158, endPoint y: 87, distance: 17.3
click at [158, 87] on textarea "Research and Brimbank City Council’s cultural programs show strong community en…" at bounding box center [174, 95] width 264 height 38
click at [205, 107] on textarea "Research and Brimbank City Council’s cultural programs show strong community en…" at bounding box center [174, 95] width 264 height 38
type textarea "Research and Brimbank City Council’s cultural programs show strong community en…"
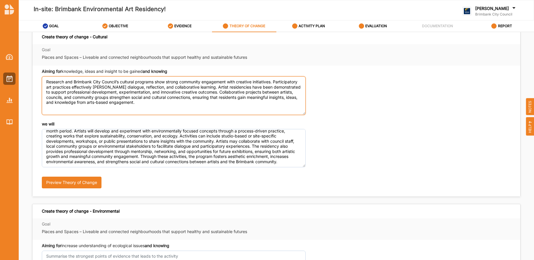
click at [133, 106] on textarea "Research and Brimbank City Council’s cultural programs show strong community en…" at bounding box center [174, 95] width 264 height 38
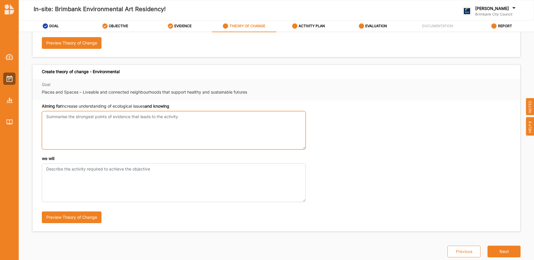
click at [116, 124] on textarea "Aiming for knowledge, ideas and insight to be gained and knowing" at bounding box center [174, 130] width 264 height 38
paste textarea "Brimbank City Council’s Climate Emergency Plan and sustainability research high…"
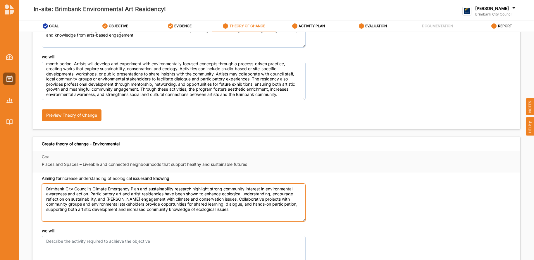
scroll to position [72, 0]
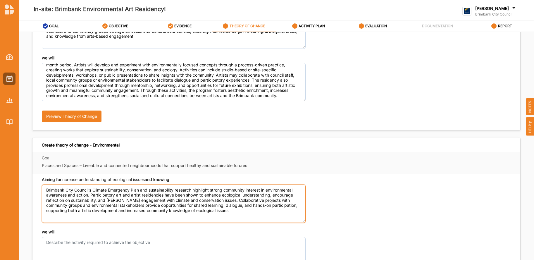
type textarea "Brimbank City Council’s Climate Emergency Plan and sustainability research high…"
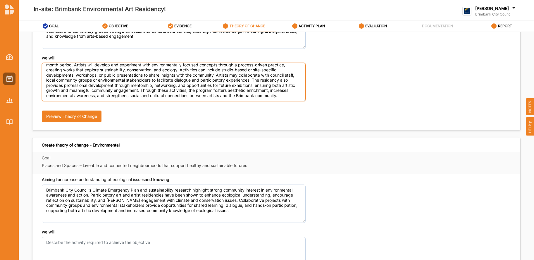
scroll to position [0, 0]
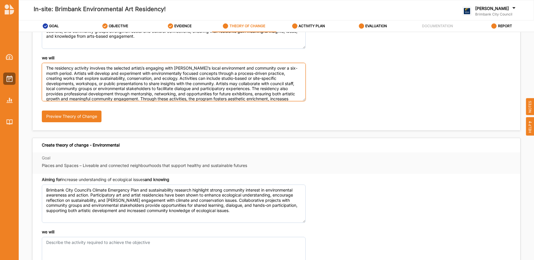
drag, startPoint x: 68, startPoint y: 97, endPoint x: 39, endPoint y: 58, distance: 48.8
click at [39, 58] on div "Aiming for knowledge, ideas and insight to be gained and knowing Research and B…" at bounding box center [276, 64] width 488 height 131
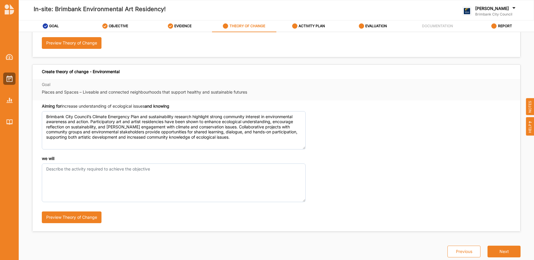
scroll to position [145, 0]
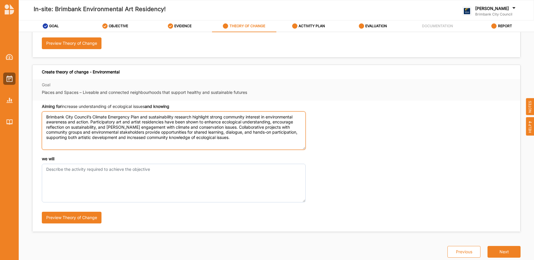
drag, startPoint x: 82, startPoint y: 143, endPoint x: 94, endPoint y: 140, distance: 12.3
click at [83, 143] on textarea "Brimbank City Council’s Climate Emergency Plan and sustainability research high…" at bounding box center [174, 131] width 264 height 38
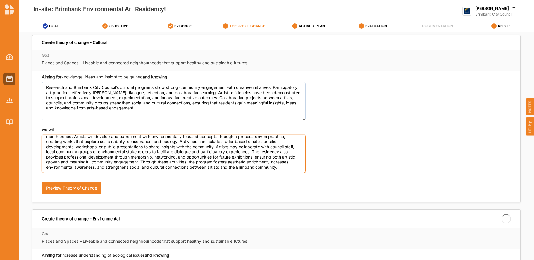
scroll to position [0, 0]
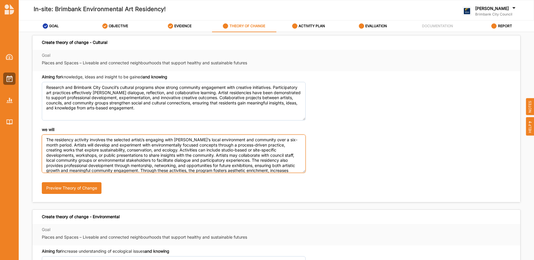
drag, startPoint x: 69, startPoint y: 169, endPoint x: 40, endPoint y: 140, distance: 40.6
click at [40, 140] on div "Aiming for knowledge, ideas and insight to be gained and knowing Research and B…" at bounding box center [276, 136] width 488 height 131
paste textarea "community over a six-month period. Artists will undertake workshops, public pre…"
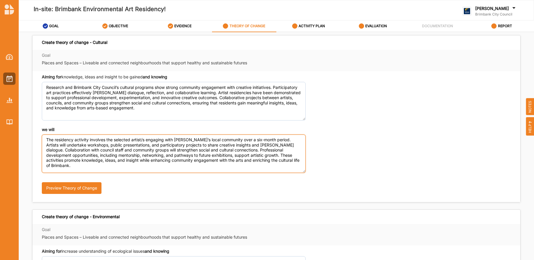
click at [298, 140] on textarea "The residency activity involves the selected artist/s engaging with [PERSON_NAM…" at bounding box center [174, 154] width 264 height 38
drag, startPoint x: 66, startPoint y: 146, endPoint x: 47, endPoint y: 145, distance: 19.0
click at [47, 145] on textarea "The residency activity involves the selected artist/s engaging with [PERSON_NAM…" at bounding box center [174, 154] width 264 height 38
drag, startPoint x: 299, startPoint y: 141, endPoint x: 292, endPoint y: 141, distance: 7.0
click at [292, 141] on textarea "The residency activity involves the selected artist/s engaging with [PERSON_NAM…" at bounding box center [174, 154] width 264 height 38
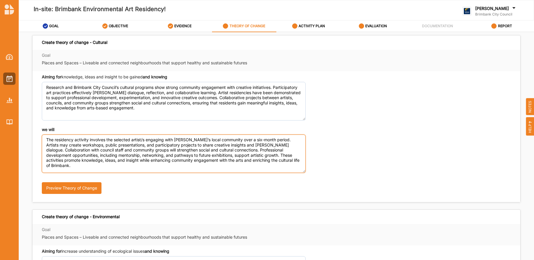
click at [63, 145] on textarea "The residency activity involves the selected artist/s engaging with [PERSON_NAM…" at bounding box center [174, 154] width 264 height 38
click at [69, 146] on textarea "The residency activity involves the selected artist/s engaging with [PERSON_NAM…" at bounding box center [174, 154] width 264 height 38
click at [160, 146] on textarea "The residency activity involves the selected artist/s engaging with [PERSON_NAM…" at bounding box center [174, 154] width 264 height 38
type textarea "The residency activity involves the selected artist/s engaging with [PERSON_NAM…"
click at [128, 173] on div "we will The residency activity involves the selected artist/s engaging with [PE…" at bounding box center [276, 163] width 469 height 73
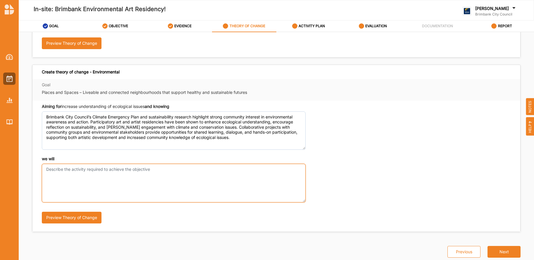
click at [77, 174] on textarea "we will" at bounding box center [174, 183] width 264 height 38
paste textarea "The residency activity involves the selected artist/s engaging with [PERSON_NAM…"
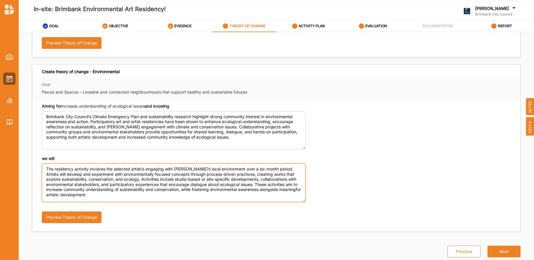
scroll to position [145, 0]
type textarea "The residency activity involves the selected artist/s engaging with [PERSON_NAM…"
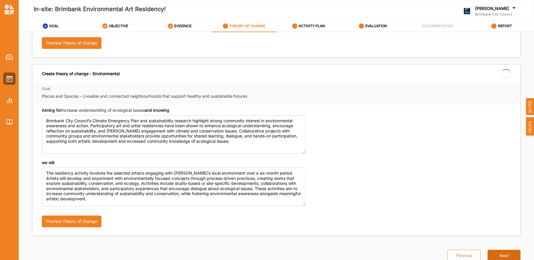
click at [506, 251] on button "Next" at bounding box center [504, 256] width 33 height 12
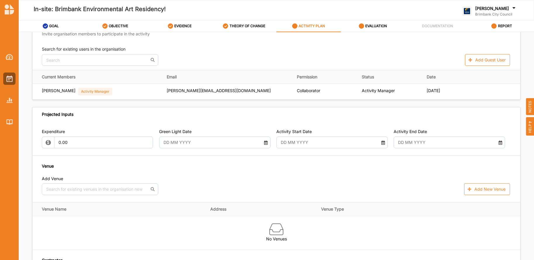
scroll to position [150, 0]
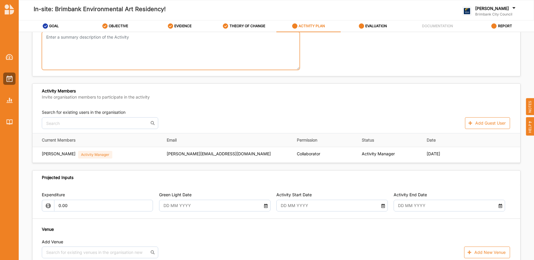
click at [77, 50] on textarea "Summarise Activity" at bounding box center [171, 51] width 258 height 38
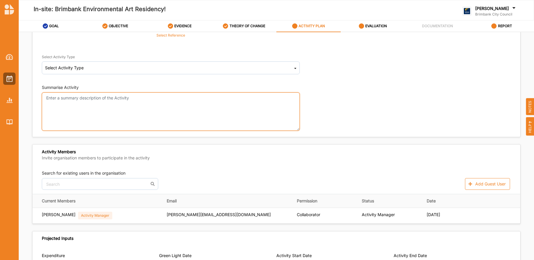
scroll to position [89, 0]
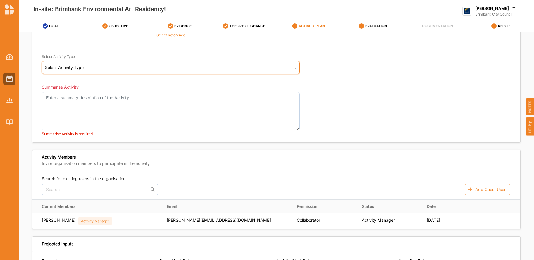
click at [102, 67] on div "Select Activity Type Cultural infrastructure development Acquisitions and Commi…" at bounding box center [171, 67] width 258 height 13
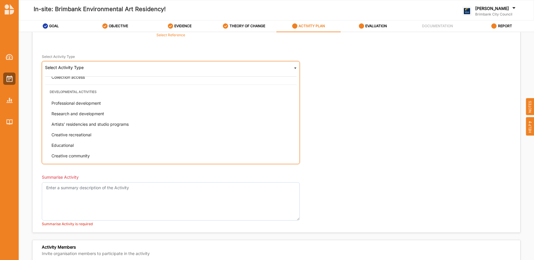
scroll to position [138, 0]
click at [132, 125] on div "Artists' residencies and studio programs" at bounding box center [173, 124] width 252 height 11
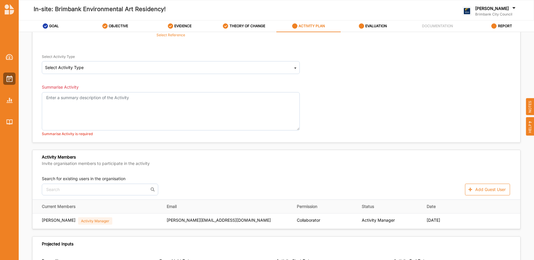
scroll to position [89, 0]
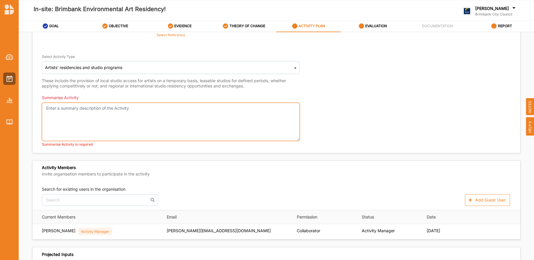
click at [99, 116] on textarea "Summarise Activity" at bounding box center [171, 122] width 258 height 38
paste textarea "The selected artists will engage with [PERSON_NAME]’s environment and community…"
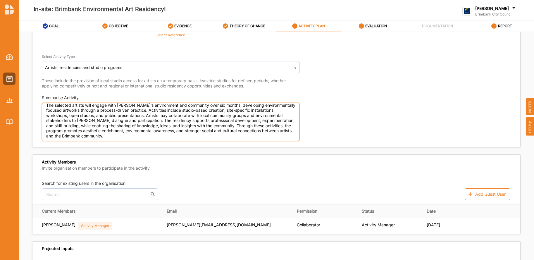
scroll to position [3, 0]
click at [168, 110] on textarea "The selected artists will engage with [PERSON_NAME]’s environment and community…" at bounding box center [171, 122] width 258 height 38
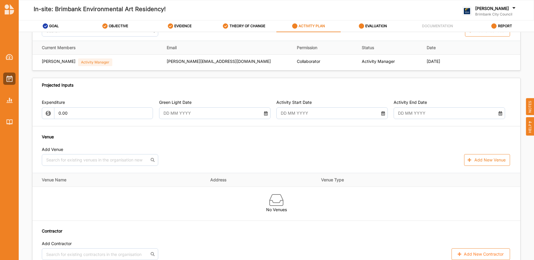
scroll to position [252, 0]
type textarea "The selected artists will engage with [PERSON_NAME]’s environment and community…"
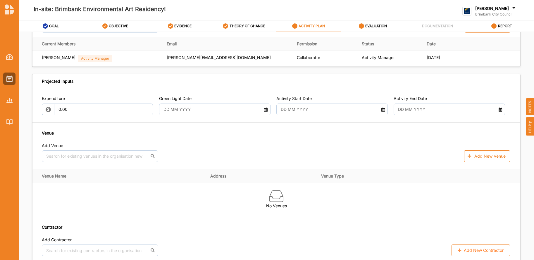
click at [109, 98] on div "Expenditure 0.00 Green Light Date Activity Start Date Activity End Date Venue A…" at bounding box center [276, 176] width 488 height 175
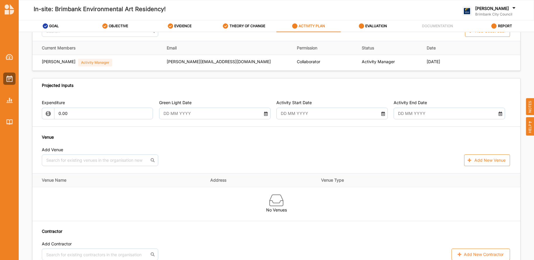
click at [189, 115] on input "text" at bounding box center [211, 114] width 100 height 12
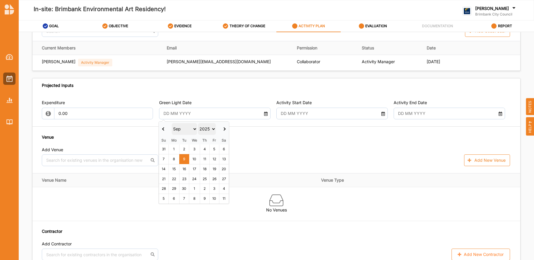
click at [225, 129] on span at bounding box center [223, 128] width 3 height 3
click at [225, 129] on span at bounding box center [224, 128] width 3 height 3
click at [225, 129] on span at bounding box center [223, 128] width 3 height 3
click at [225, 129] on span at bounding box center [224, 128] width 3 height 3
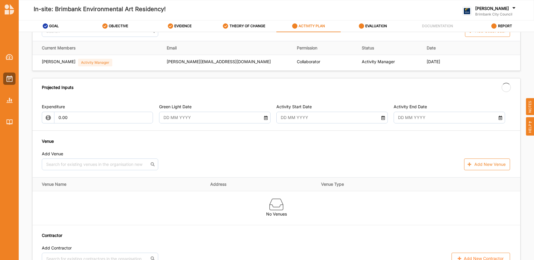
type input "[DATE]"
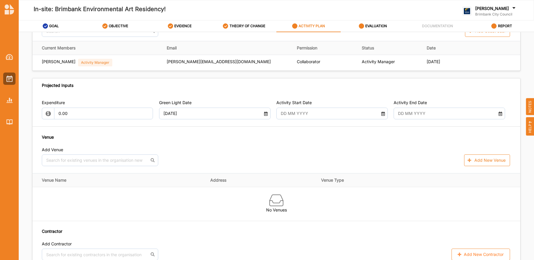
click at [313, 112] on input "text" at bounding box center [328, 114] width 100 height 12
click at [127, 140] on div "Venue Add Venue No results found. Add New Venue" at bounding box center [276, 150] width 469 height 32
click at [381, 115] on icon at bounding box center [383, 113] width 5 height 4
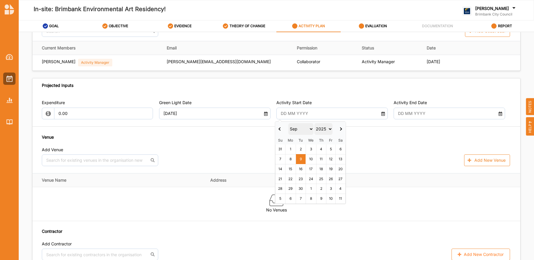
click at [332, 130] on select "2017 2018 2019 2020 2021 2022 2023 2024 2025 2026 2027 2028 2029 2030 2031 2032…" at bounding box center [324, 129] width 18 height 12
click at [282, 129] on span at bounding box center [280, 128] width 3 height 3
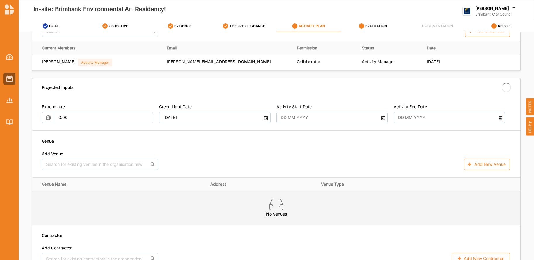
type input "[DATE]"
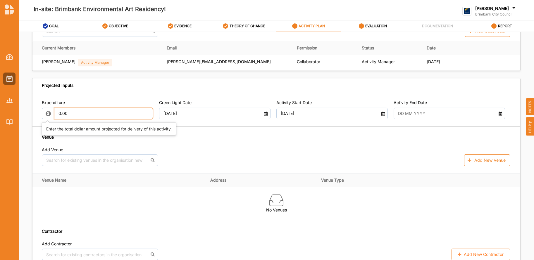
click at [102, 115] on input "0.00" at bounding box center [103, 114] width 99 height 12
drag, startPoint x: 66, startPoint y: 114, endPoint x: 54, endPoint y: 114, distance: 12.0
click at [54, 114] on input "0.00" at bounding box center [103, 114] width 99 height 12
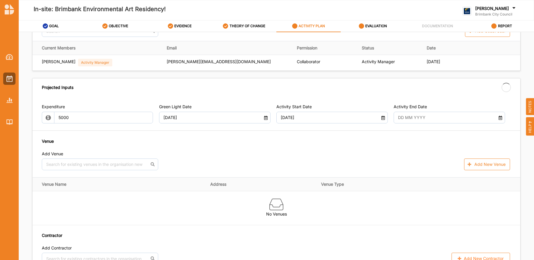
click at [225, 147] on div "Venue Add Venue No results found. Add New Venue" at bounding box center [276, 154] width 469 height 32
type input "5,000.00"
type input "-5,000.00"
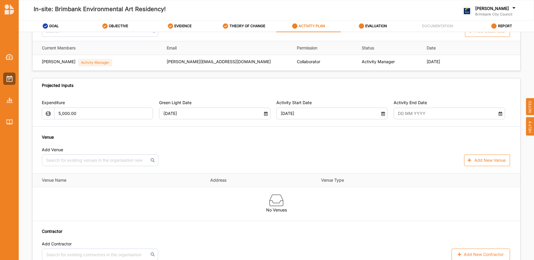
drag, startPoint x: 290, startPoint y: 115, endPoint x: 275, endPoint y: 115, distance: 14.6
click at [277, 115] on div "[DATE]" at bounding box center [333, 114] width 112 height 12
click at [409, 114] on input "text" at bounding box center [445, 114] width 100 height 12
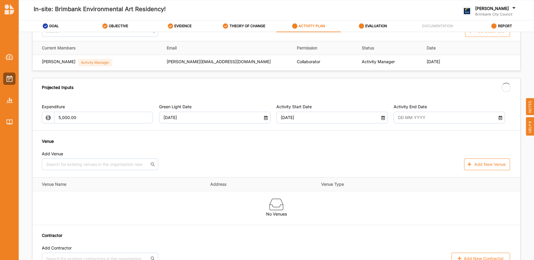
type input "[DATE]"
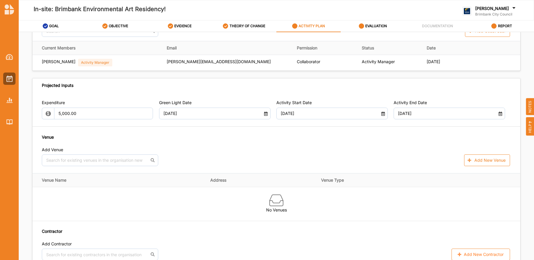
drag, startPoint x: 306, startPoint y: 113, endPoint x: 272, endPoint y: 114, distance: 34.5
click at [272, 114] on div "Expenditure 5,000.00 Green Light Date [DATE] Activity Start Date [DATE] Activit…" at bounding box center [276, 110] width 469 height 20
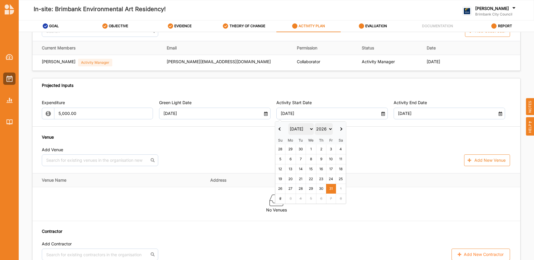
click at [280, 127] on th at bounding box center [281, 129] width 10 height 15
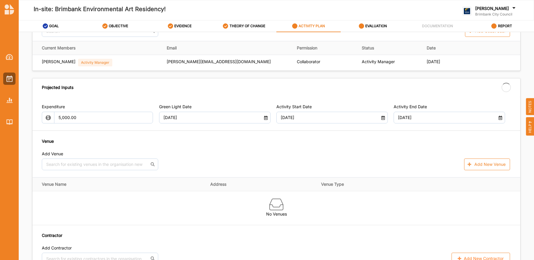
type input "[DATE]"
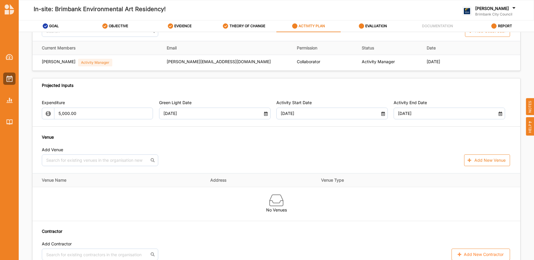
drag, startPoint x: 199, startPoint y: 113, endPoint x: 155, endPoint y: 115, distance: 43.4
click at [155, 115] on div "Expenditure 5,000.00 Green Light Date [DATE] Activity Start Date [DATE] Activit…" at bounding box center [276, 110] width 469 height 20
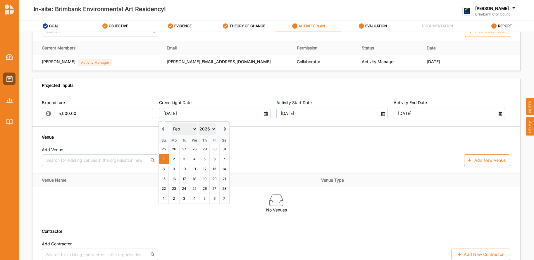
click at [164, 130] on th at bounding box center [164, 129] width 10 height 15
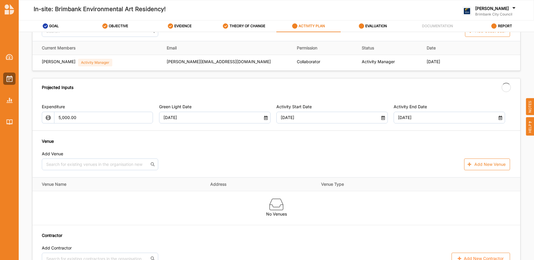
type input "[DATE]"
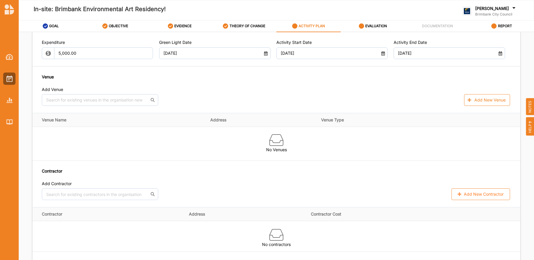
scroll to position [313, 0]
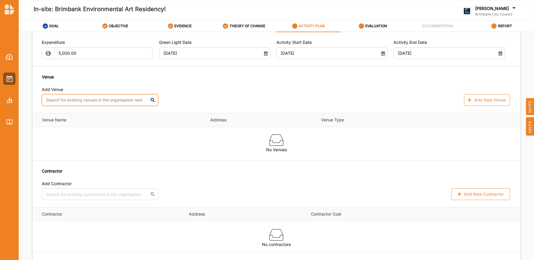
click at [115, 100] on input "text" at bounding box center [100, 100] width 116 height 12
type input "STACC"
click at [101, 114] on div "[GEOGRAPHIC_DATA] - Car Park and external spaces around STACC" at bounding box center [100, 116] width 116 height 18
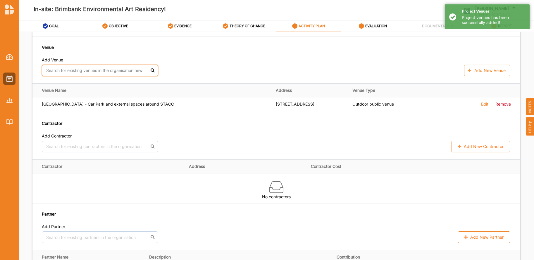
scroll to position [342, 0]
click at [107, 71] on input "text" at bounding box center [100, 71] width 116 height 12
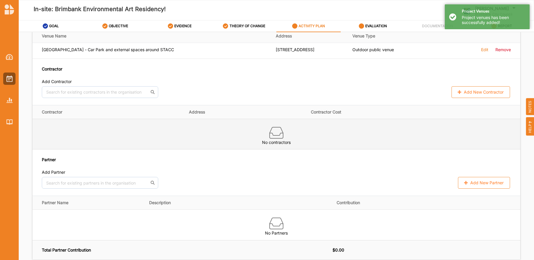
scroll to position [397, 0]
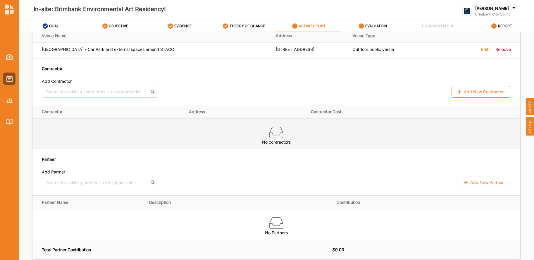
click at [132, 127] on div "No contractors" at bounding box center [276, 137] width 469 height 26
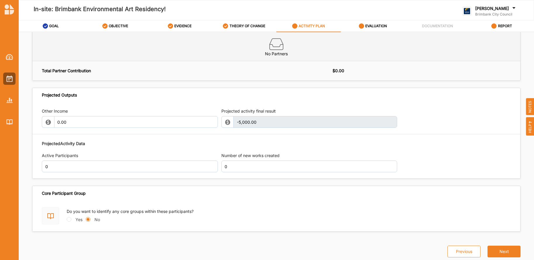
scroll to position [576, 0]
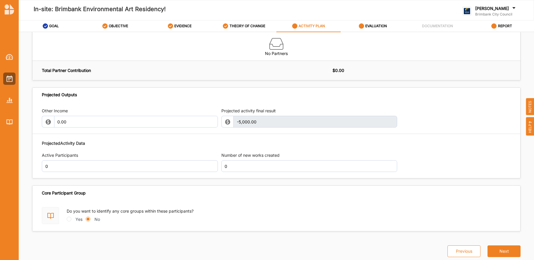
drag, startPoint x: 508, startPoint y: 251, endPoint x: 504, endPoint y: 248, distance: 4.6
click at [508, 251] on button "Next" at bounding box center [504, 252] width 33 height 12
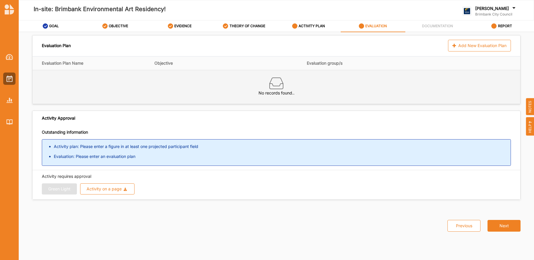
click at [124, 89] on div "No records found.." at bounding box center [276, 87] width 469 height 26
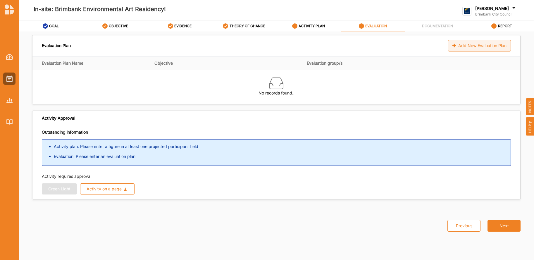
click at [471, 47] on div "Add New Evaluation Plan" at bounding box center [479, 46] width 63 height 12
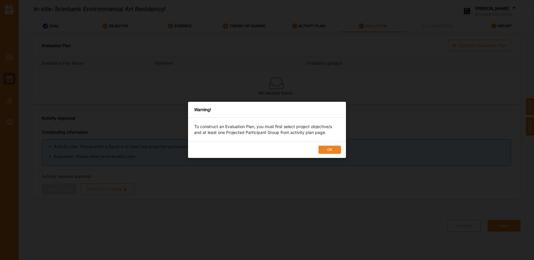
click at [331, 148] on button "OK" at bounding box center [330, 150] width 23 height 8
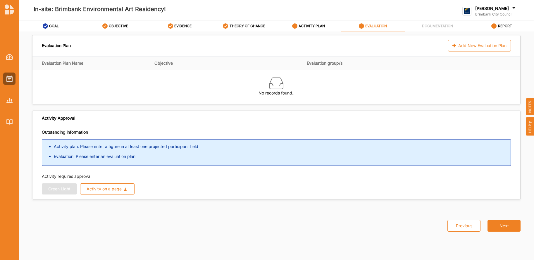
click at [51, 187] on div "Green Light Activity on a page Download Report Download Evidence" at bounding box center [276, 189] width 469 height 11
click at [99, 190] on div "Activity on a page" at bounding box center [104, 189] width 35 height 4
click at [191, 210] on div "Previous Next" at bounding box center [277, 222] width 496 height 32
click at [321, 25] on label "ACTIVITY PLAN" at bounding box center [312, 26] width 26 height 5
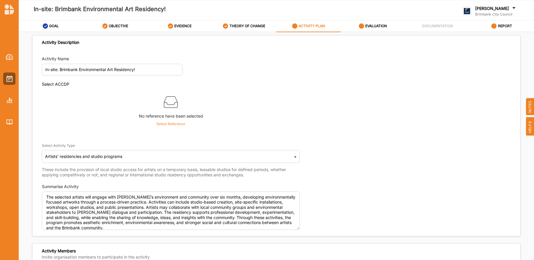
click at [165, 124] on p "Select Reference" at bounding box center [171, 123] width 29 height 5
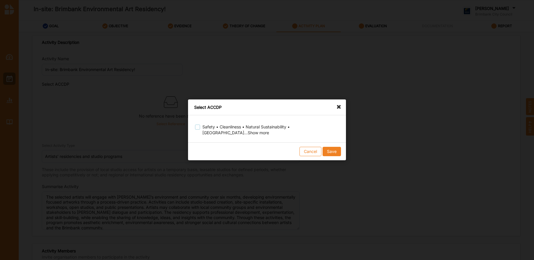
click at [199, 125] on label at bounding box center [197, 125] width 5 height 0
checkbox input "true"
click at [331, 148] on button "Save" at bounding box center [332, 151] width 18 height 9
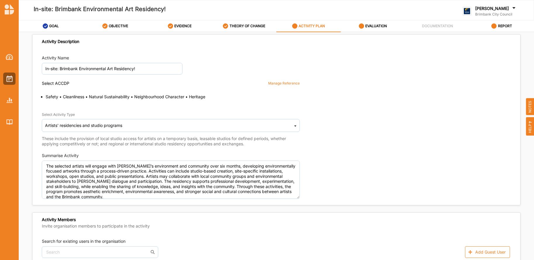
scroll to position [1, 0]
click at [139, 69] on input "In-site: Brimbank Environmental Art Residency!" at bounding box center [112, 69] width 141 height 12
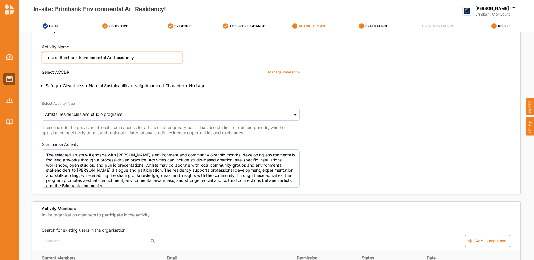
type input "In-site: Brimbank Environmental Art Residency"
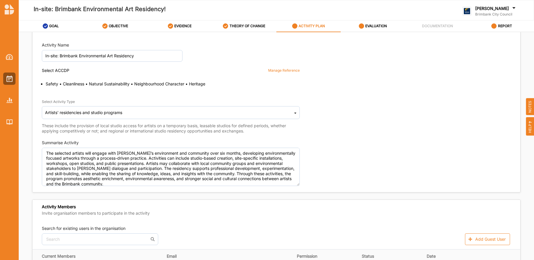
click at [139, 71] on div "Activity Name In-site: Brimbank Environmental Art Residency Select ACCDP Manage…" at bounding box center [276, 114] width 488 height 150
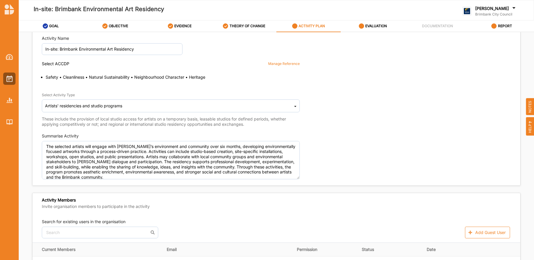
scroll to position [18, 0]
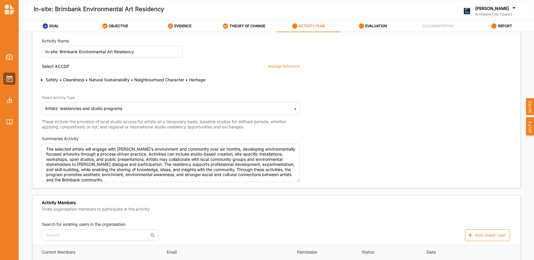
click at [98, 89] on div "Select Activity Type Artists' residencies and studio programs Cultural infrastr…" at bounding box center [174, 109] width 264 height 41
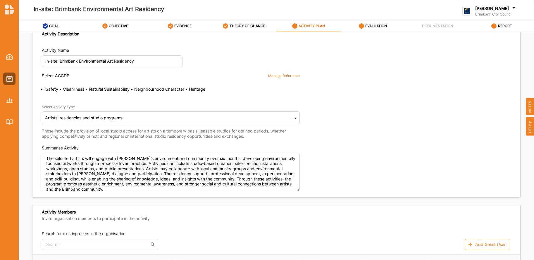
scroll to position [6, 0]
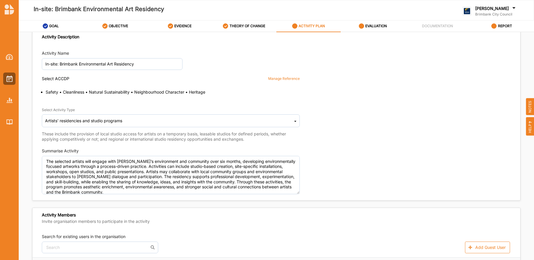
click at [286, 79] on div "Manage Reference" at bounding box center [284, 78] width 32 height 5
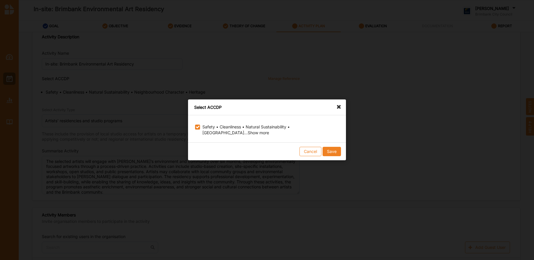
drag, startPoint x: 198, startPoint y: 130, endPoint x: 209, endPoint y: 134, distance: 11.7
click at [198, 125] on label at bounding box center [197, 125] width 5 height 0
checkbox input "false"
click at [331, 149] on button "Save" at bounding box center [332, 151] width 18 height 9
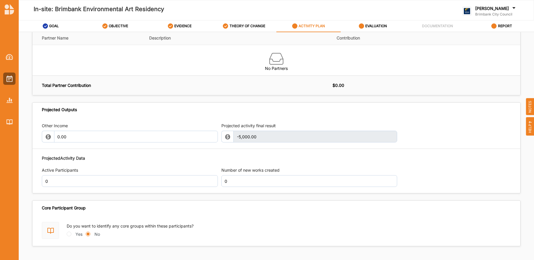
scroll to position [561, 0]
click at [116, 120] on div "Other Income 0.00 Projected activity final result -5,000.00 This field is inval…" at bounding box center [276, 133] width 469 height 26
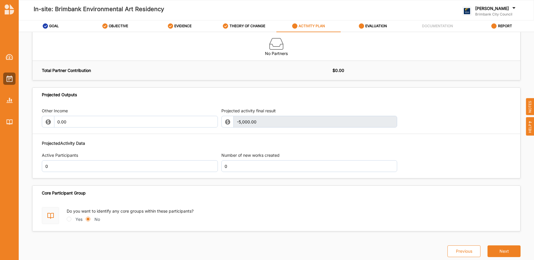
scroll to position [576, 0]
click at [135, 145] on div "Projected Activity Data" at bounding box center [276, 144] width 469 height 6
click at [504, 253] on button "Next" at bounding box center [504, 252] width 33 height 12
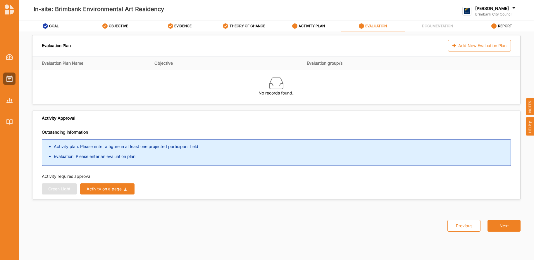
click at [90, 190] on div "Activity on a page" at bounding box center [104, 189] width 35 height 4
click at [205, 195] on div "Activity requires approval Green Light Activity on a page Download Report Downl…" at bounding box center [276, 184] width 488 height 29
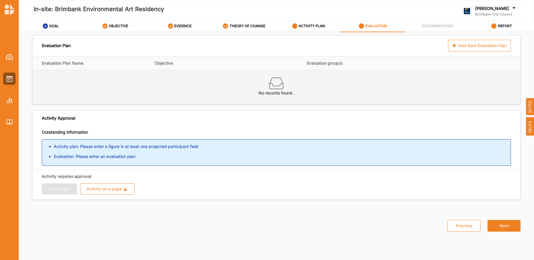
drag, startPoint x: 277, startPoint y: 84, endPoint x: 281, endPoint y: 88, distance: 5.4
click at [277, 84] on img at bounding box center [277, 83] width 14 height 14
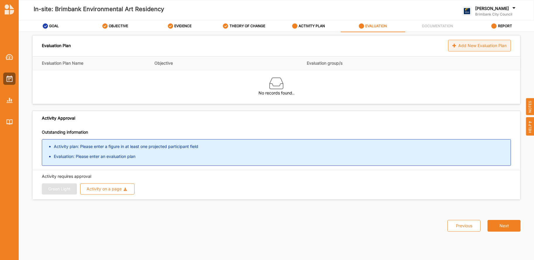
click at [469, 48] on div "Add New Evaluation Plan" at bounding box center [479, 46] width 63 height 12
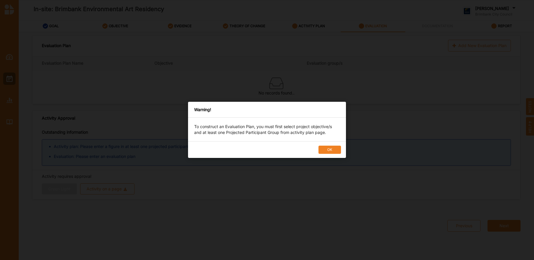
click at [330, 146] on button "OK" at bounding box center [330, 150] width 23 height 8
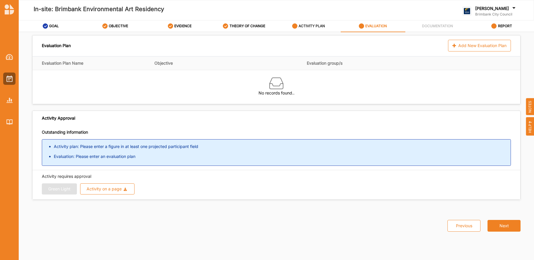
click at [307, 25] on label "ACTIVITY PLAN" at bounding box center [312, 26] width 26 height 5
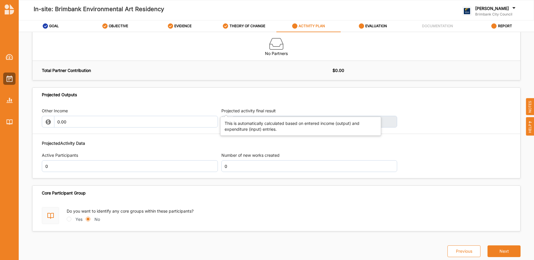
scroll to position [576, 0]
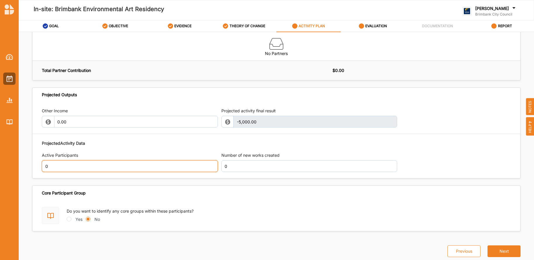
click at [82, 167] on input "0" at bounding box center [130, 166] width 176 height 12
drag, startPoint x: 55, startPoint y: 166, endPoint x: 36, endPoint y: 166, distance: 19.0
click at [36, 166] on div "Other Income 0.00 Projected activity final result -5,000.00 This field is inval…" at bounding box center [276, 140] width 488 height 76
type input "1"
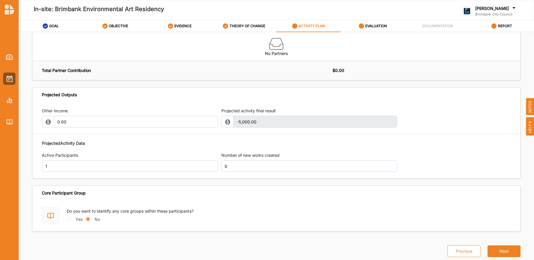
drag, startPoint x: 423, startPoint y: 148, endPoint x: 428, endPoint y: 150, distance: 6.0
click at [427, 150] on div "Projected Activity Data Active Participants 1 Number of new works created 0" at bounding box center [276, 157] width 469 height 38
click at [113, 146] on div "Projected Activity Data" at bounding box center [276, 143] width 469 height 6
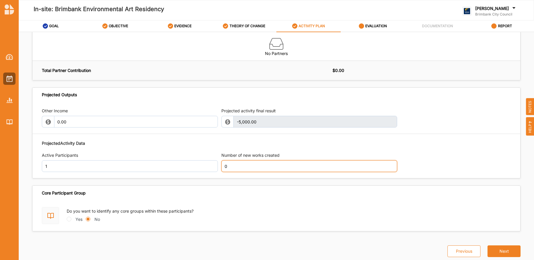
drag, startPoint x: 232, startPoint y: 168, endPoint x: 209, endPoint y: 169, distance: 22.8
click at [209, 169] on div "Projected Activity Data Active Participants 1 Number of new works created 0" at bounding box center [276, 157] width 469 height 38
type input "1"
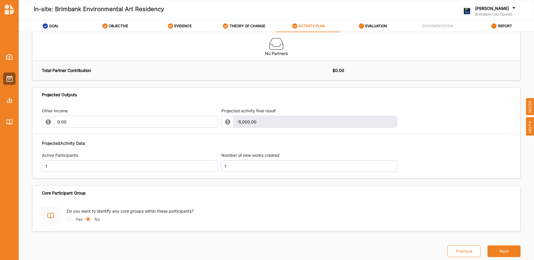
click at [496, 157] on div "Projected Activity Data Active Participants 1 Number of new works created 1" at bounding box center [276, 157] width 469 height 38
click at [123, 147] on div "Projected Activity Data Active Participants 1 Number of new works created 1" at bounding box center [276, 157] width 469 height 38
click at [500, 250] on button "Next" at bounding box center [504, 252] width 33 height 12
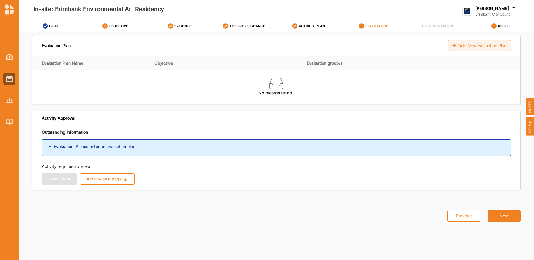
click at [471, 45] on div "Add New Evaluation Plan" at bounding box center [479, 46] width 63 height 12
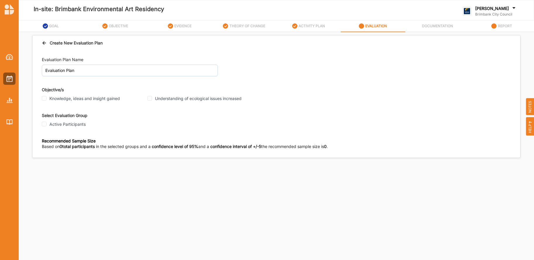
drag, startPoint x: 43, startPoint y: 100, endPoint x: 49, endPoint y: 100, distance: 5.3
click at [44, 99] on input "Knowledge, ideas and insight gained" at bounding box center [44, 98] width 5 height 5
checkbox input "true"
click at [151, 100] on input "Understanding of ecological issues increased" at bounding box center [150, 98] width 5 height 5
checkbox input "true"
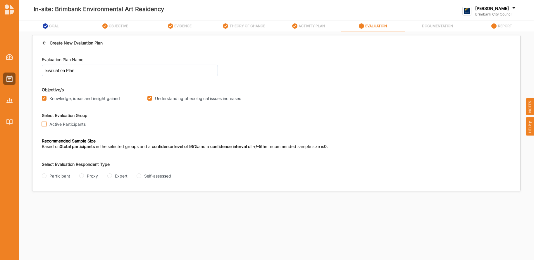
click at [43, 125] on input "Active Participants" at bounding box center [44, 124] width 5 height 5
checkbox input "true"
click at [140, 176] on input "Self-assessed" at bounding box center [139, 176] width 5 height 5
radio input "true"
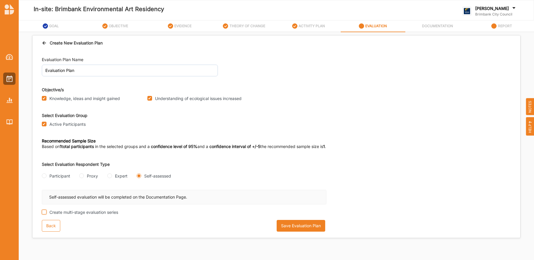
click at [43, 213] on input "Create multi-stage evaluation series" at bounding box center [44, 212] width 5 height 5
checkbox input "false"
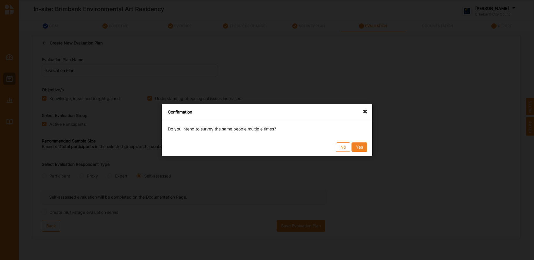
drag, startPoint x: 337, startPoint y: 146, endPoint x: 346, endPoint y: 148, distance: 9.5
click at [340, 146] on button "No" at bounding box center [343, 147] width 14 height 9
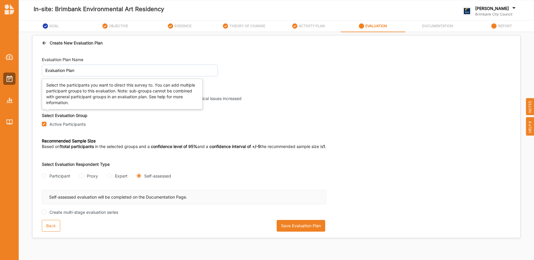
click at [120, 116] on div "Select Evaluation Group" at bounding box center [276, 115] width 469 height 6
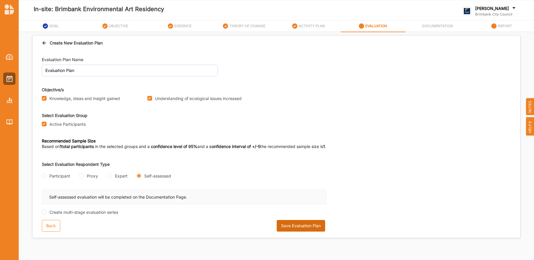
click at [301, 227] on button "Save Evaluation Plan" at bounding box center [301, 226] width 49 height 12
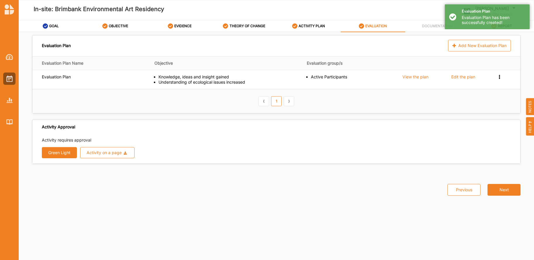
click at [58, 153] on button "Green Light" at bounding box center [59, 152] width 35 height 11
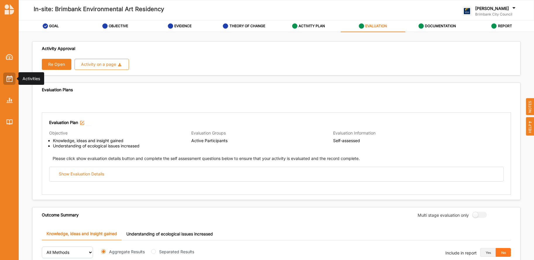
click at [10, 80] on img at bounding box center [9, 79] width 6 height 6
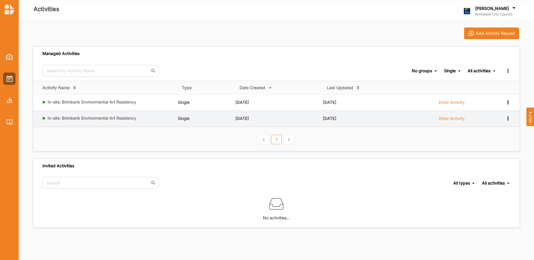
click at [508, 120] on icon at bounding box center [508, 118] width 5 height 4
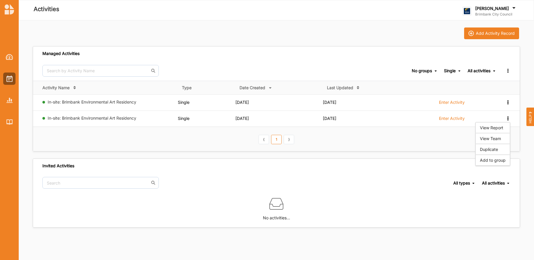
click at [443, 135] on th "⟨ 1 ⟩" at bounding box center [276, 139] width 487 height 24
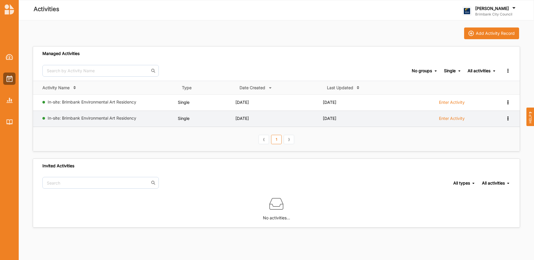
click at [508, 119] on icon at bounding box center [508, 118] width 5 height 4
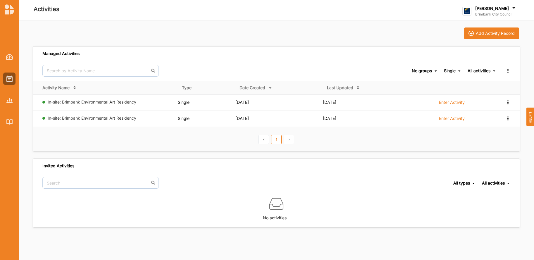
click at [418, 131] on th "⟨ 1 ⟩" at bounding box center [276, 139] width 487 height 24
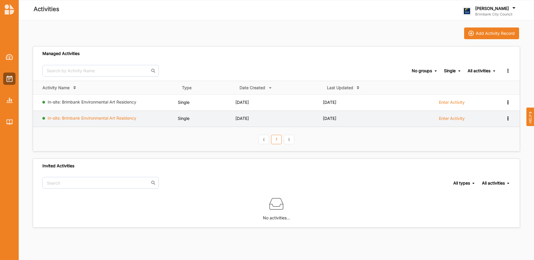
click at [72, 119] on link "In-site: Brimbank Environmental Art Residency" at bounding box center [92, 118] width 89 height 5
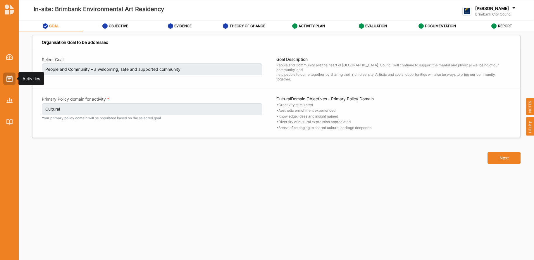
click at [10, 76] on img at bounding box center [9, 79] width 6 height 6
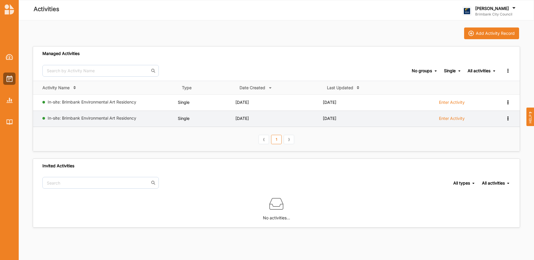
click at [457, 119] on label "Enter Activity" at bounding box center [452, 118] width 26 height 5
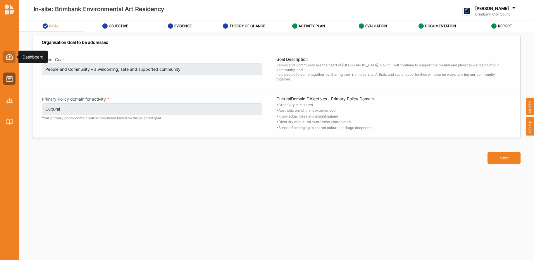
click at [8, 58] on img at bounding box center [9, 57] width 7 height 6
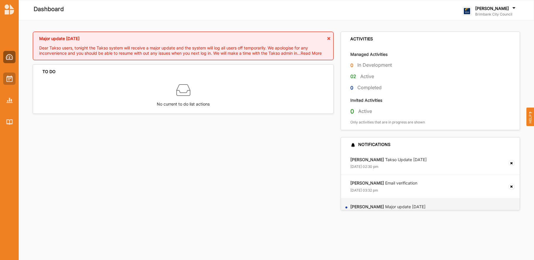
click at [9, 78] on img at bounding box center [9, 79] width 6 height 6
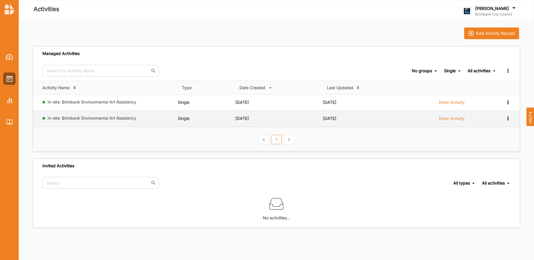
click at [510, 120] on div "View Report View Team Duplicate Add to group" at bounding box center [503, 119] width 14 height 6
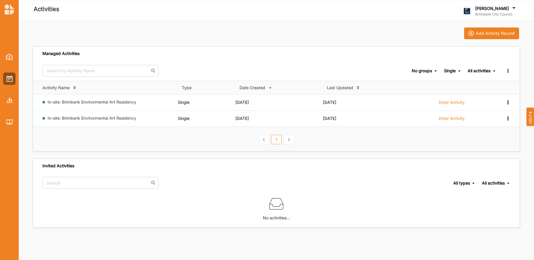
drag, startPoint x: 448, startPoint y: 138, endPoint x: 464, endPoint y: 143, distance: 17.2
click at [464, 143] on th "⟨ 1 ⟩" at bounding box center [276, 139] width 487 height 24
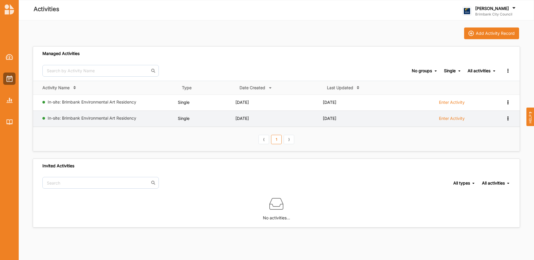
click at [509, 119] on icon at bounding box center [508, 118] width 5 height 4
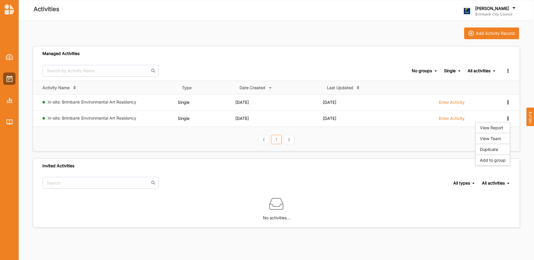
click at [443, 144] on th "⟨ 1 ⟩" at bounding box center [276, 139] width 487 height 24
drag, startPoint x: 505, startPoint y: 117, endPoint x: 342, endPoint y: 134, distance: 164.2
click at [364, 134] on th "⟨ 1 ⟩" at bounding box center [276, 139] width 487 height 24
drag, startPoint x: 108, startPoint y: 117, endPoint x: 203, endPoint y: 131, distance: 96.4
click at [203, 131] on th "⟨ 1 ⟩" at bounding box center [276, 139] width 487 height 24
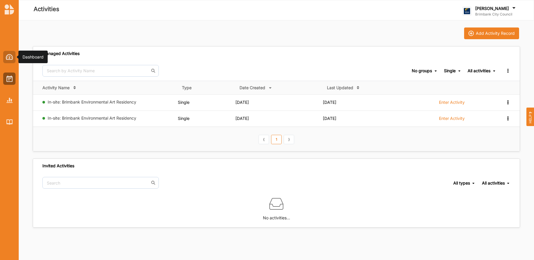
click at [10, 59] on img at bounding box center [9, 57] width 7 height 6
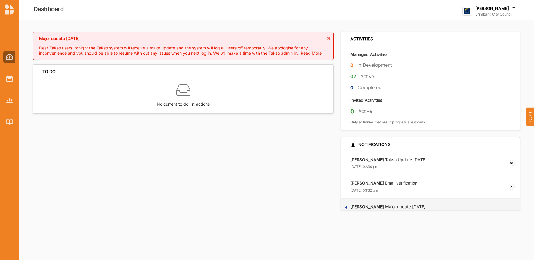
click at [365, 77] on label "Active" at bounding box center [368, 76] width 14 height 6
drag, startPoint x: 351, startPoint y: 77, endPoint x: 355, endPoint y: 77, distance: 4.4
click at [354, 77] on label "02" at bounding box center [354, 76] width 6 height 7
click at [6, 80] on div at bounding box center [9, 79] width 12 height 12
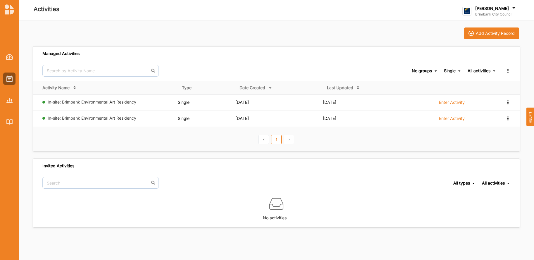
click at [510, 73] on div "Manage Groups" at bounding box center [503, 71] width 14 height 6
click at [508, 69] on icon at bounding box center [508, 70] width 5 height 4
click at [505, 72] on div "Manage Groups" at bounding box center [503, 71] width 14 height 6
click at [498, 80] on div "Manage Groups" at bounding box center [490, 80] width 31 height 4
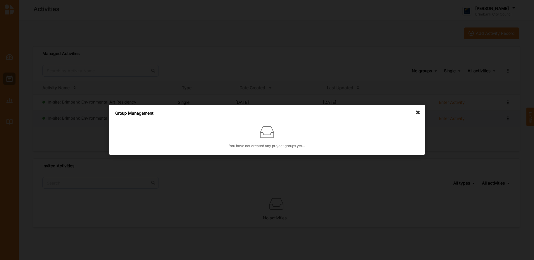
drag, startPoint x: 419, startPoint y: 113, endPoint x: 431, endPoint y: 116, distance: 12.3
click at [423, 114] on icon at bounding box center [419, 109] width 9 height 9
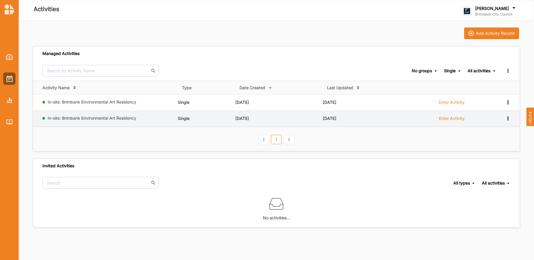
click at [507, 121] on div "View Report View Team Duplicate Add to group" at bounding box center [503, 119] width 14 height 6
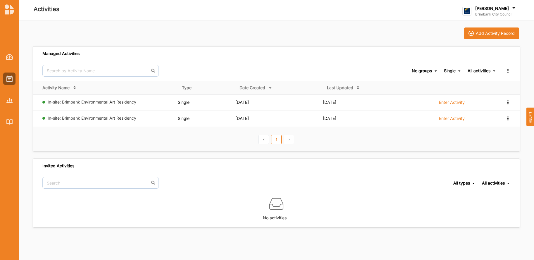
click at [418, 150] on th "⟨ 1 ⟩" at bounding box center [276, 139] width 487 height 24
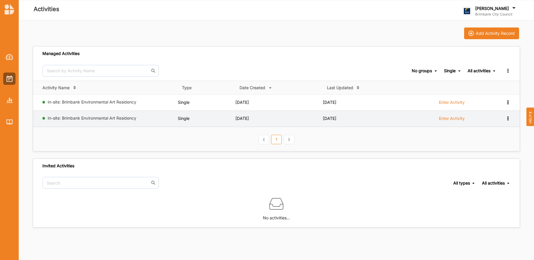
drag, startPoint x: 97, startPoint y: 116, endPoint x: 84, endPoint y: 124, distance: 15.3
click at [84, 124] on td "In-site: Brimbank Environmental Art Residency" at bounding box center [105, 119] width 145 height 16
click at [72, 119] on link "In-site: Brimbank Environmental Art Residency" at bounding box center [92, 118] width 89 height 5
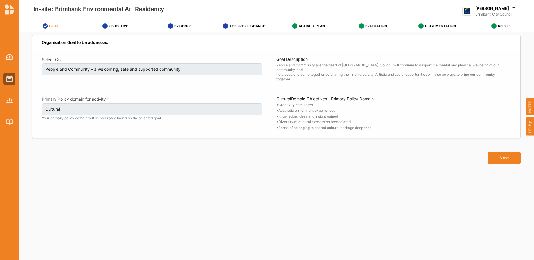
click at [530, 126] on span "HELP" at bounding box center [531, 126] width 8 height 18
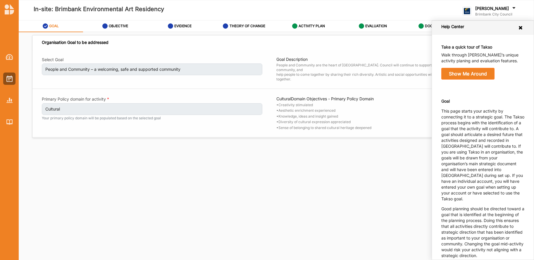
click at [518, 25] on div "Help Center" at bounding box center [483, 28] width 102 height 14
click at [518, 27] on icon at bounding box center [521, 27] width 6 height 5
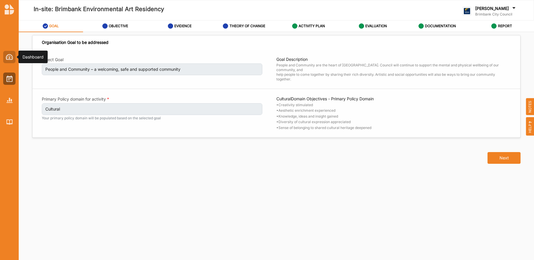
click at [11, 58] on img at bounding box center [9, 57] width 7 height 6
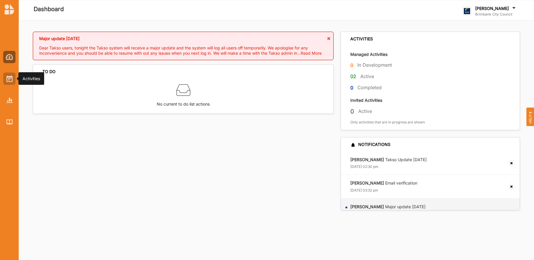
click at [10, 79] on img at bounding box center [9, 79] width 6 height 6
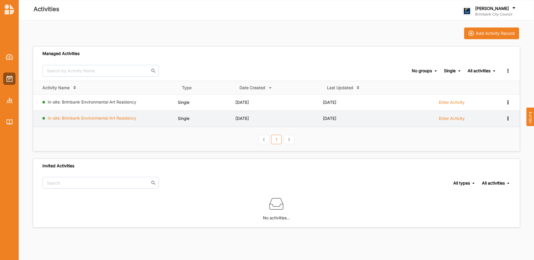
click at [59, 117] on link "In-site: Brimbank Environmental Art Residency" at bounding box center [92, 118] width 89 height 5
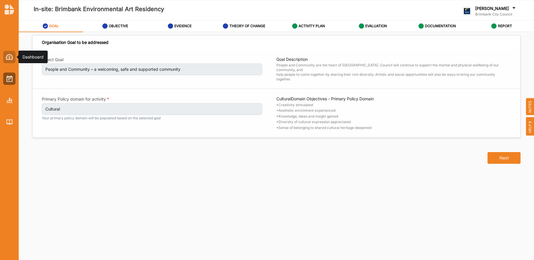
click at [11, 58] on img at bounding box center [9, 57] width 7 height 6
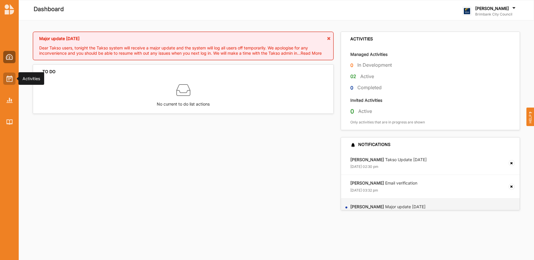
click at [9, 83] on div at bounding box center [9, 79] width 12 height 12
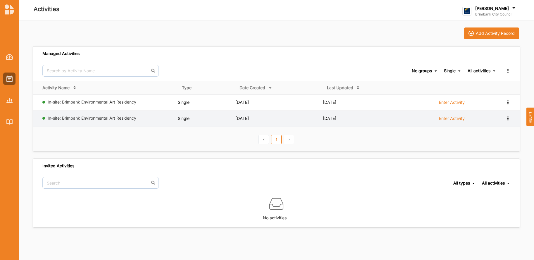
click at [509, 120] on icon at bounding box center [508, 118] width 5 height 4
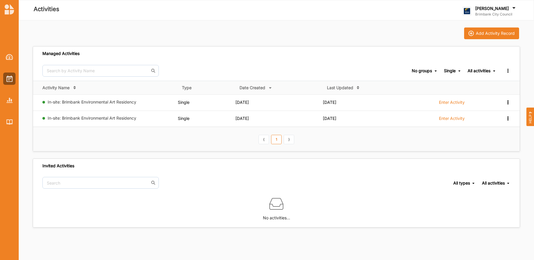
drag, startPoint x: 386, startPoint y: 137, endPoint x: 162, endPoint y: 130, distance: 223.7
click at [383, 138] on th "⟨ 1 ⟩" at bounding box center [276, 139] width 487 height 24
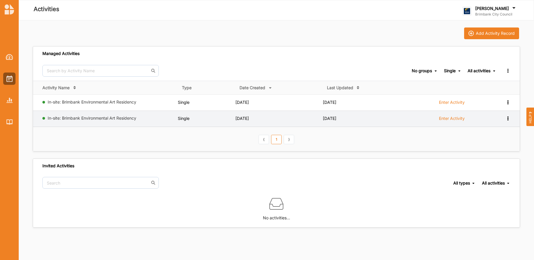
click at [458, 118] on label "Enter Activity" at bounding box center [452, 118] width 26 height 5
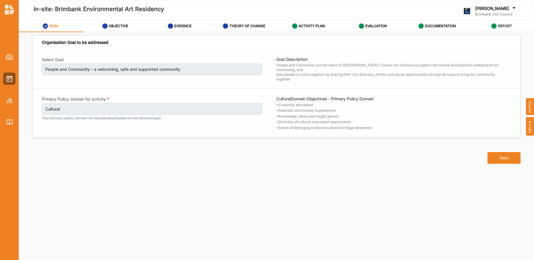
click at [505, 26] on label "REPORT" at bounding box center [505, 26] width 14 height 5
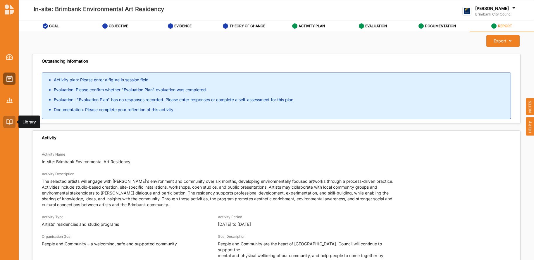
click at [11, 123] on img at bounding box center [9, 121] width 6 height 5
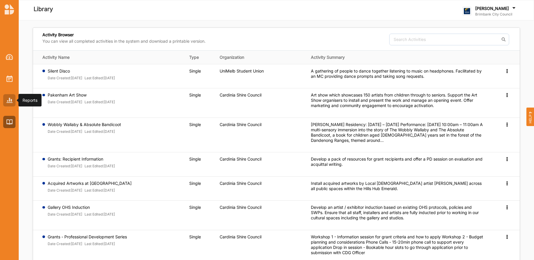
click at [10, 100] on img at bounding box center [9, 100] width 6 height 5
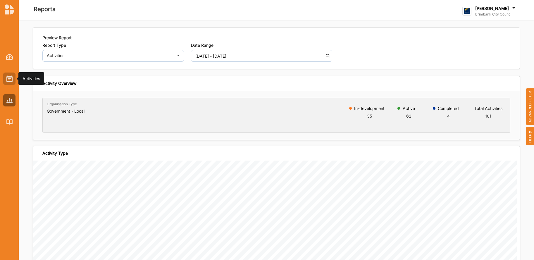
click at [11, 78] on img at bounding box center [9, 79] width 6 height 6
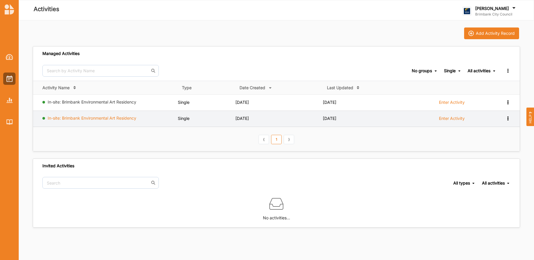
click at [49, 117] on link "In-site: Brimbank Environmental Art Residency" at bounding box center [92, 118] width 89 height 5
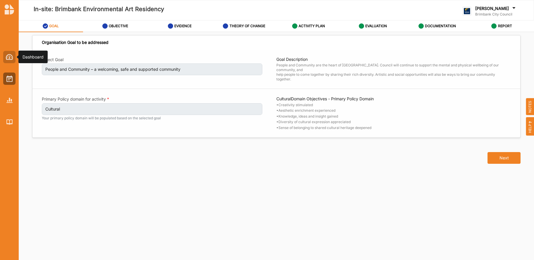
click at [8, 56] on img at bounding box center [9, 57] width 7 height 6
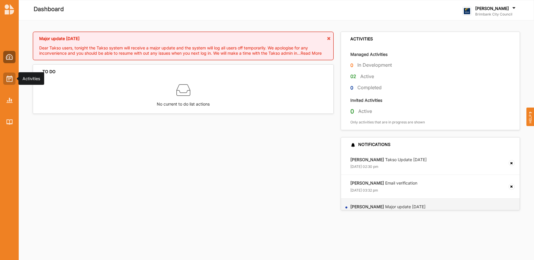
click at [9, 80] on img at bounding box center [9, 79] width 6 height 6
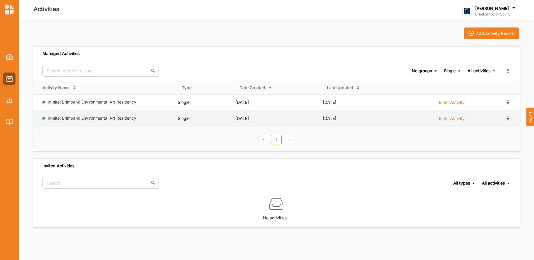
click at [509, 119] on icon at bounding box center [508, 118] width 5 height 4
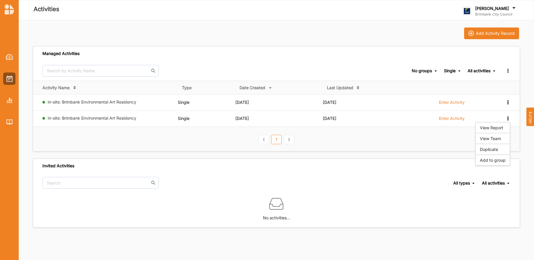
click at [458, 149] on th "⟨ 1 ⟩" at bounding box center [276, 139] width 487 height 24
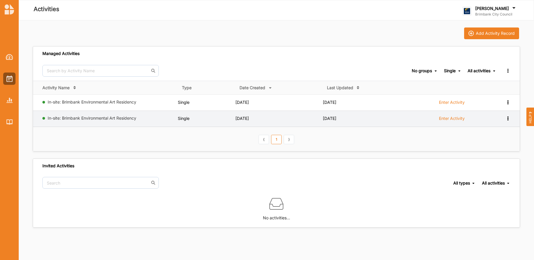
click at [460, 120] on label "Enter Activity" at bounding box center [452, 118] width 26 height 5
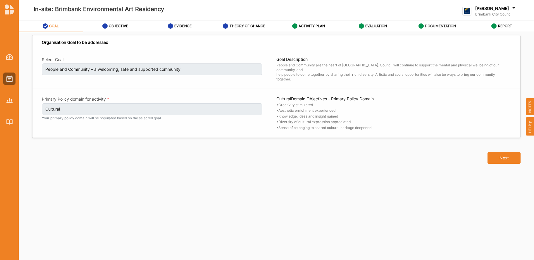
drag, startPoint x: 433, startPoint y: 25, endPoint x: 408, endPoint y: 26, distance: 24.9
click at [432, 25] on label "DOCUMENTATION" at bounding box center [440, 26] width 31 height 5
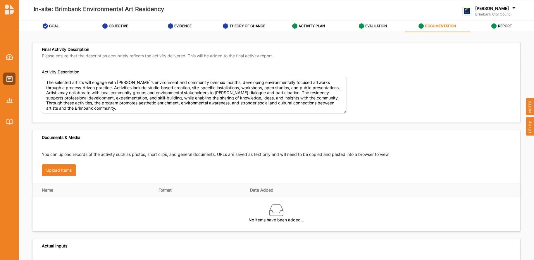
click at [376, 27] on label "EVALUATION" at bounding box center [377, 26] width 22 height 5
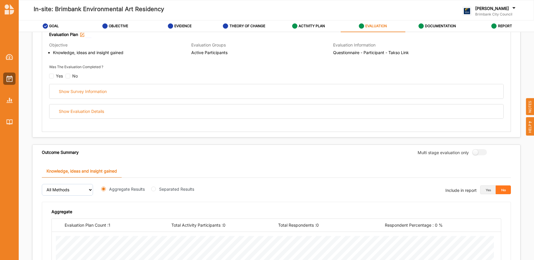
scroll to position [88, 0]
click at [306, 29] on div "ACTIVITY PLAN" at bounding box center [308, 26] width 33 height 11
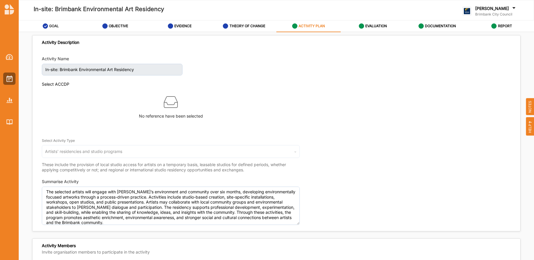
click at [54, 25] on label "GOAL" at bounding box center [54, 26] width 10 height 5
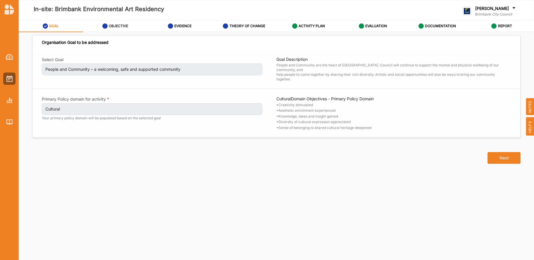
click at [114, 25] on label "OBJECTIVE" at bounding box center [118, 26] width 19 height 5
select select "3"
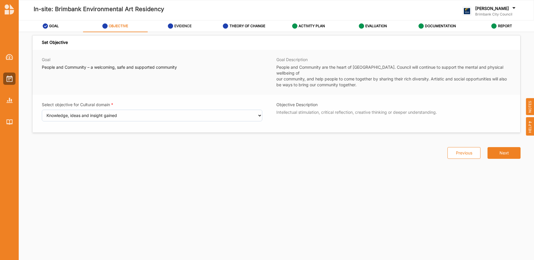
click at [195, 27] on link "EVIDENCE" at bounding box center [180, 26] width 64 height 12
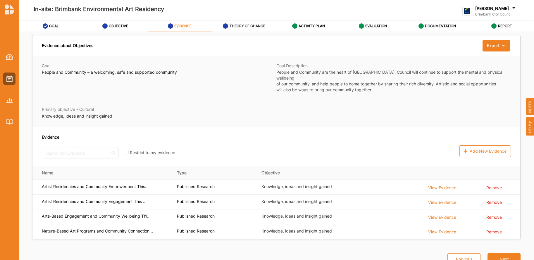
click at [233, 28] on label "THEORY OF CHANGE" at bounding box center [248, 26] width 36 height 5
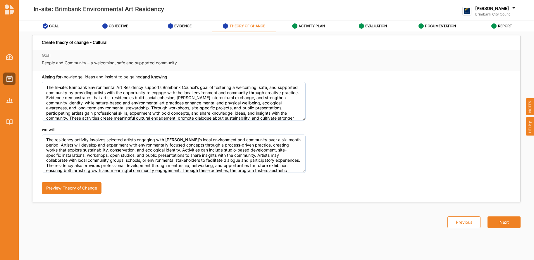
click at [320, 26] on label "ACTIVITY PLAN" at bounding box center [312, 26] width 26 height 5
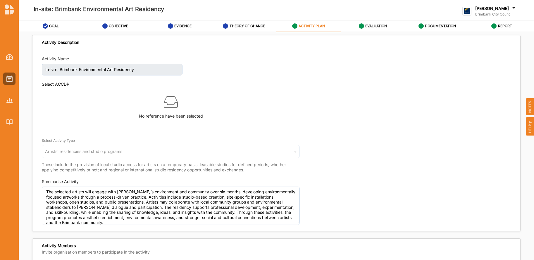
click at [369, 26] on label "EVALUATION" at bounding box center [377, 26] width 22 height 5
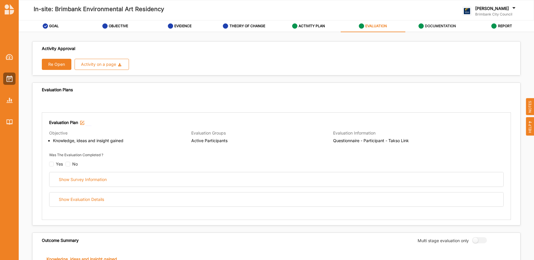
click at [452, 27] on label "DOCUMENTATION" at bounding box center [440, 26] width 31 height 5
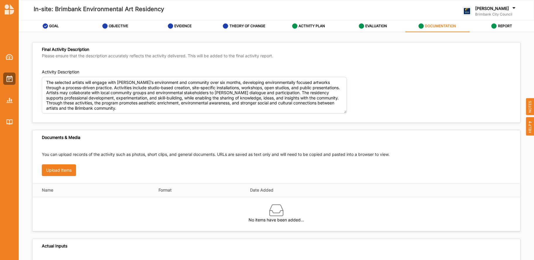
drag, startPoint x: 504, startPoint y: 27, endPoint x: 452, endPoint y: 27, distance: 52.1
click at [458, 27] on div "GOAL OBJECTIVE EVIDENCE THEORY OF CHANGE ACTIVITY PLAN EVALUATION DOCUMENTATION…" at bounding box center [277, 26] width 516 height 12
click at [376, 27] on label "EVALUATION" at bounding box center [377, 26] width 22 height 5
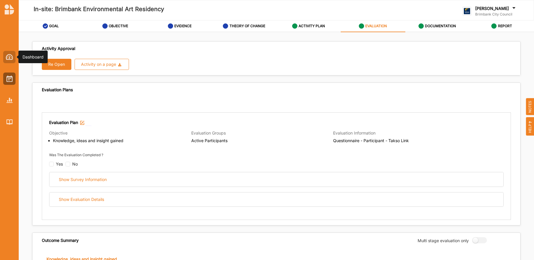
click at [6, 56] on img at bounding box center [9, 57] width 7 height 6
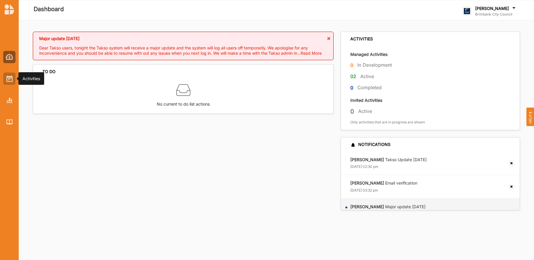
click at [11, 77] on img at bounding box center [9, 79] width 6 height 6
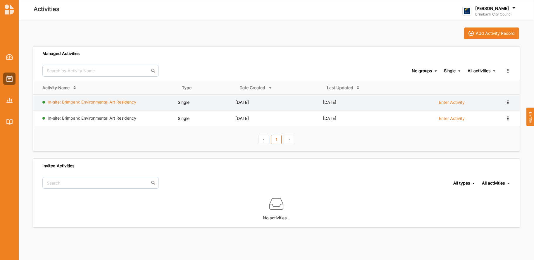
click at [131, 102] on link "In-site: Brimbank Environmental Art Residency" at bounding box center [92, 102] width 89 height 5
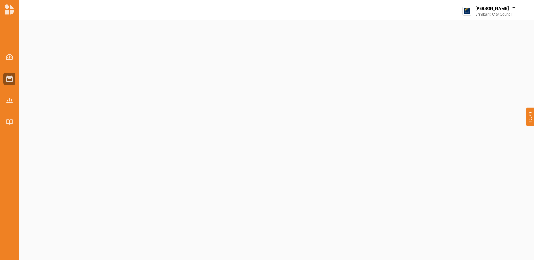
select select "5"
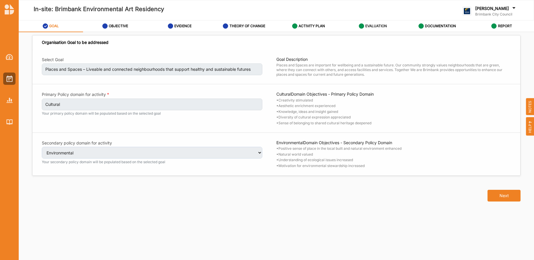
click at [383, 25] on label "EVALUATION" at bounding box center [377, 26] width 22 height 5
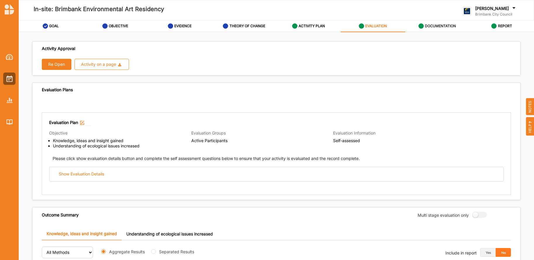
click at [422, 26] on icon at bounding box center [421, 25] width 5 height 5
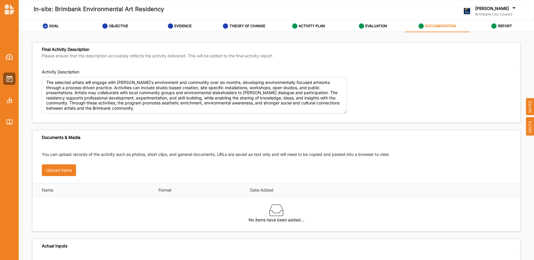
click at [422, 26] on icon at bounding box center [421, 25] width 5 height 5
click at [316, 25] on label "ACTIVITY PLAN" at bounding box center [312, 26] width 26 height 5
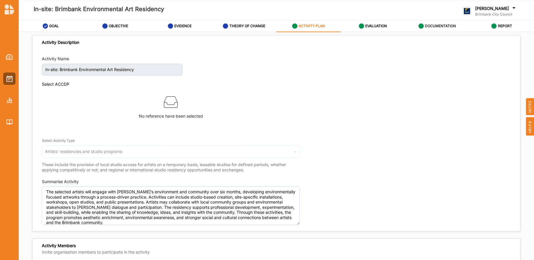
click at [234, 85] on div "Select ACCDP" at bounding box center [171, 86] width 258 height 9
click at [7, 57] on img at bounding box center [9, 57] width 7 height 6
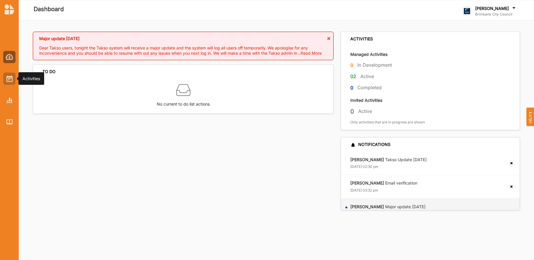
click at [7, 80] on img at bounding box center [9, 79] width 6 height 6
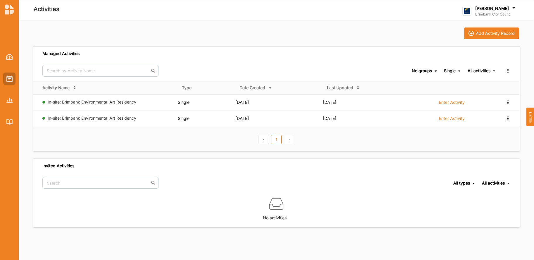
click at [7, 80] on img at bounding box center [9, 79] width 6 height 6
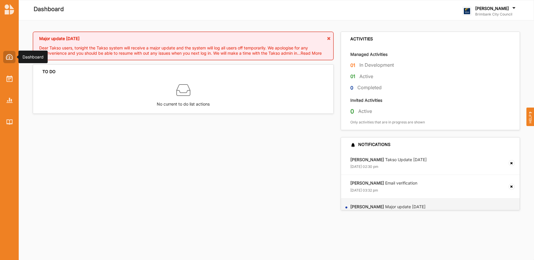
click at [10, 58] on img at bounding box center [9, 57] width 7 height 6
click at [11, 77] on img at bounding box center [9, 79] width 6 height 6
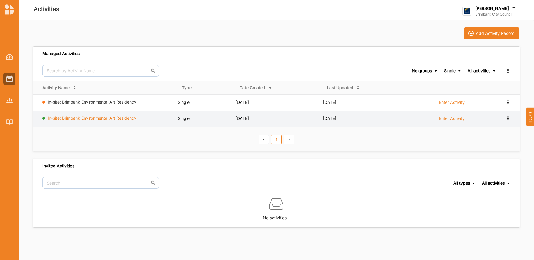
click at [77, 116] on link "In-site: Brimbank Environmental Art Residency" at bounding box center [92, 118] width 89 height 5
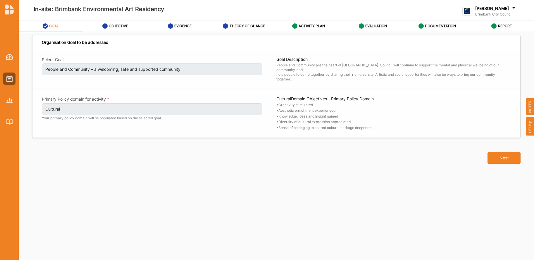
click at [124, 26] on label "OBJECTIVE" at bounding box center [118, 26] width 19 height 5
select select "3"
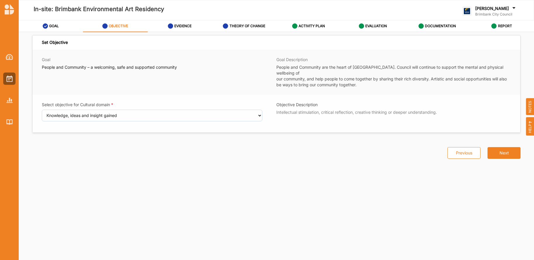
click at [113, 26] on label "OBJECTIVE" at bounding box center [118, 26] width 19 height 5
click at [502, 148] on button "Next" at bounding box center [504, 153] width 33 height 12
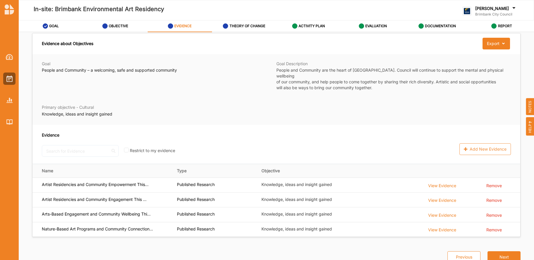
scroll to position [2, 0]
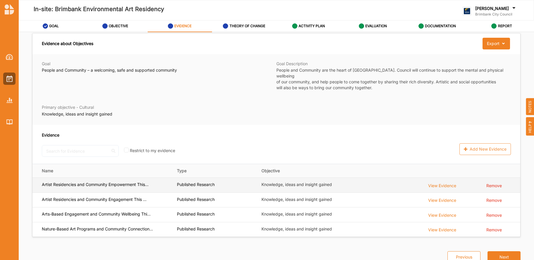
click at [432, 182] on div "View Evidence" at bounding box center [442, 185] width 28 height 6
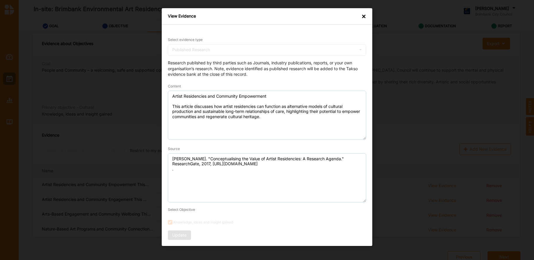
click at [361, 16] on div "View Evidence ×" at bounding box center [267, 16] width 211 height 16
click at [365, 18] on div "×" at bounding box center [364, 16] width 5 height 6
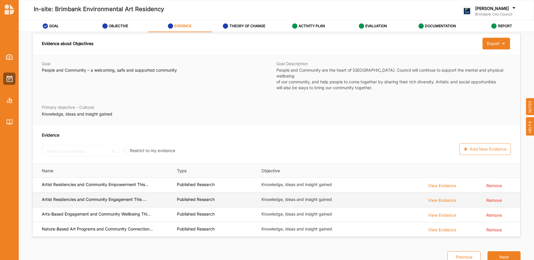
click at [433, 197] on div "View Evidence" at bounding box center [442, 200] width 28 height 6
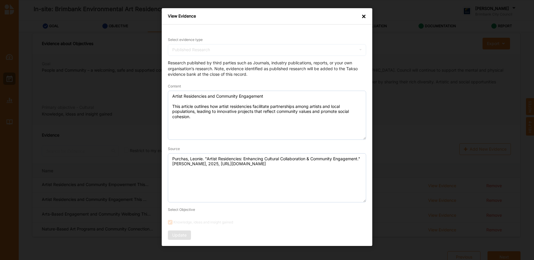
drag, startPoint x: 363, startPoint y: 15, endPoint x: 420, endPoint y: 148, distance: 145.4
click at [363, 15] on div "×" at bounding box center [364, 16] width 5 height 6
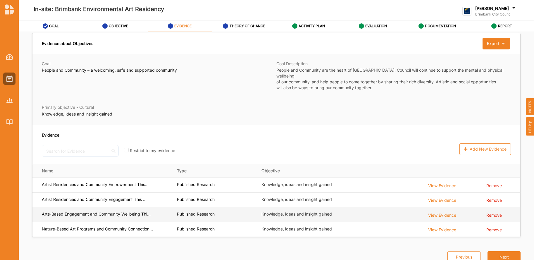
click at [440, 212] on div "View Evidence" at bounding box center [442, 215] width 28 height 6
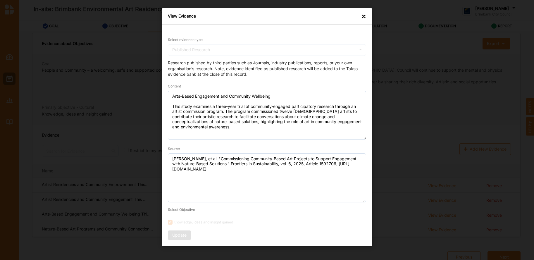
click at [363, 18] on div "×" at bounding box center [364, 16] width 5 height 6
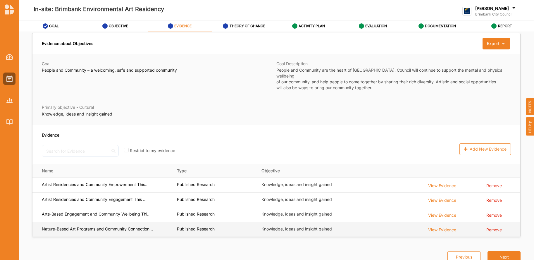
click at [438, 227] on div "View Evidence" at bounding box center [442, 230] width 28 height 6
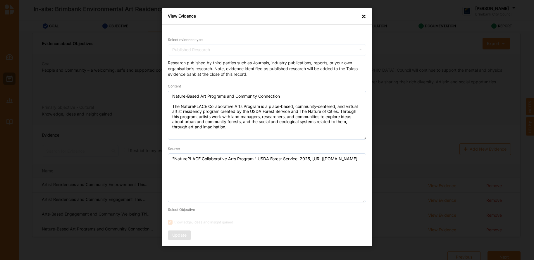
click at [368, 16] on div "View Evidence ×" at bounding box center [267, 16] width 211 height 16
drag, startPoint x: 363, startPoint y: 17, endPoint x: 149, endPoint y: 13, distance: 213.7
click at [356, 16] on div "View Evidence ×" at bounding box center [267, 16] width 211 height 16
click at [365, 16] on div "×" at bounding box center [364, 16] width 5 height 6
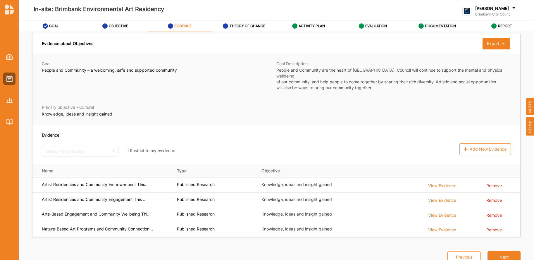
click at [383, 40] on div "Evidence about Objectives Export Download Evidence" at bounding box center [276, 43] width 488 height 21
click at [235, 25] on label "THEORY OF CHANGE" at bounding box center [248, 26] width 36 height 5
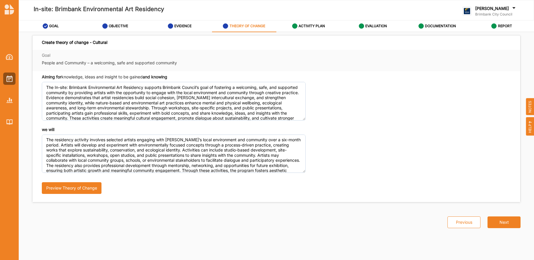
click at [100, 131] on div "we will" at bounding box center [174, 150] width 264 height 46
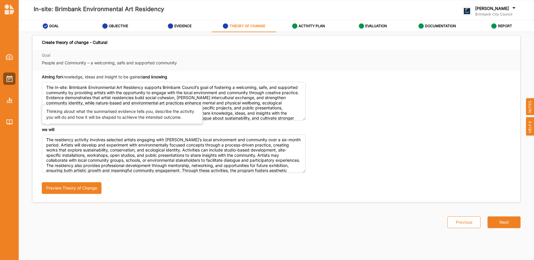
click at [42, 131] on div "we will" at bounding box center [174, 150] width 264 height 46
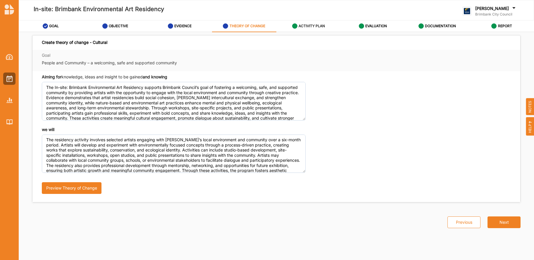
click at [313, 28] on div "ACTIVITY PLAN" at bounding box center [308, 26] width 33 height 11
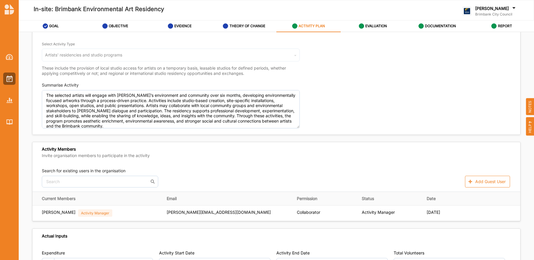
click at [33, 88] on div "Activity Name In-site: Brimbank Environmental Art Residency Select ACCDP No ref…" at bounding box center [276, 43] width 488 height 175
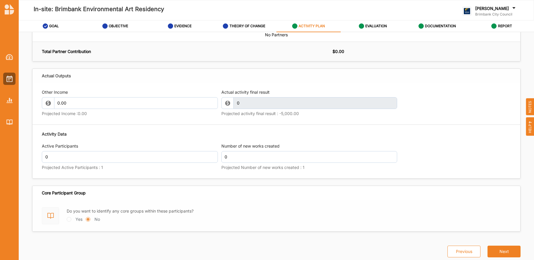
scroll to position [600, 0]
click at [390, 6] on div at bounding box center [369, 10] width 64 height 28
click at [371, 24] on label "EVALUATION" at bounding box center [377, 26] width 22 height 5
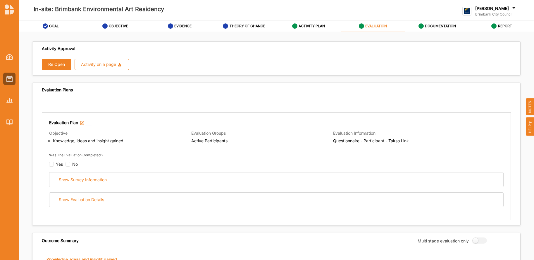
click at [405, 120] on div "Evaluation Plan" at bounding box center [276, 124] width 455 height 8
click at [240, 28] on label "THEORY OF CHANGE" at bounding box center [248, 26] width 36 height 5
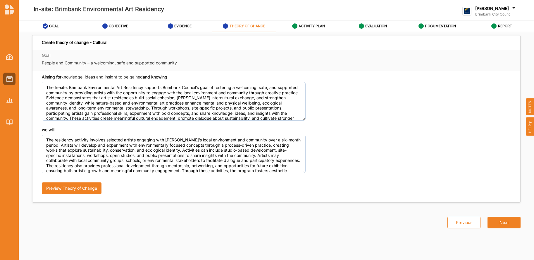
click at [301, 24] on label "ACTIVITY PLAN" at bounding box center [312, 26] width 26 height 5
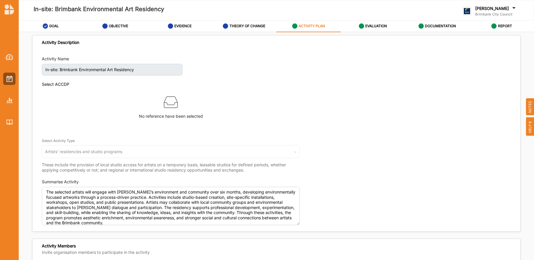
click at [397, 173] on div "Activity Name In-site: Brimbank Environmental Art Residency Select ACCDP No ref…" at bounding box center [276, 140] width 488 height 175
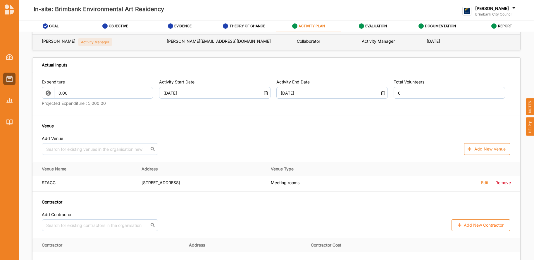
scroll to position [268, 0]
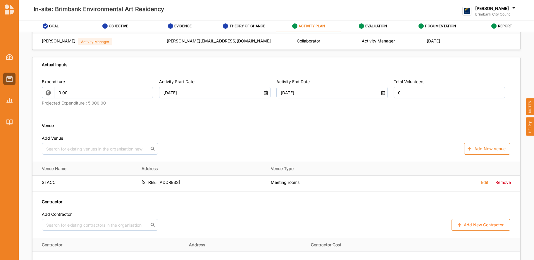
click at [404, 205] on div "Contractor" at bounding box center [276, 204] width 469 height 13
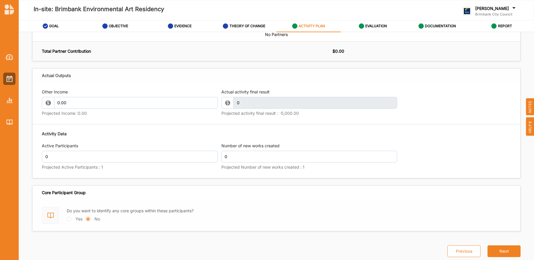
scroll to position [600, 0]
click at [406, 176] on div "Other Income 0.00 Projected Income : 0.00 Actual activity final result 0 This f…" at bounding box center [276, 130] width 488 height 95
click at [407, 164] on div "Activity Data Active Participants 0 Projected Active Participants : 1 Number of…" at bounding box center [276, 151] width 469 height 47
click at [416, 156] on div "Activity Data Active Participants 0 Projected Active Participants : 1 Number of…" at bounding box center [276, 151] width 469 height 47
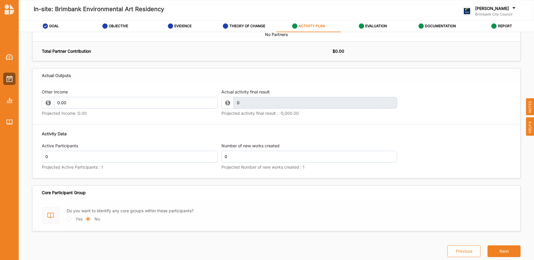
click at [409, 158] on div "Activity Data Active Participants 0 Projected Active Participants : 1 Number of…" at bounding box center [276, 151] width 469 height 47
click at [310, 24] on label "ACTIVITY PLAN" at bounding box center [312, 26] width 26 height 5
click at [371, 29] on div "EVALUATION" at bounding box center [373, 26] width 28 height 11
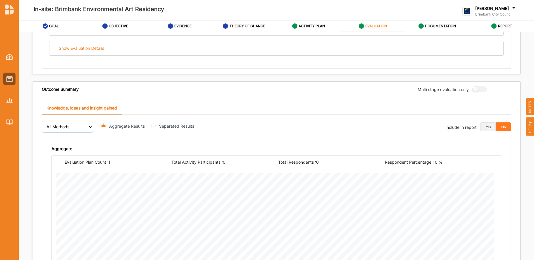
scroll to position [152, 0]
